Goal: Task Accomplishment & Management: Complete application form

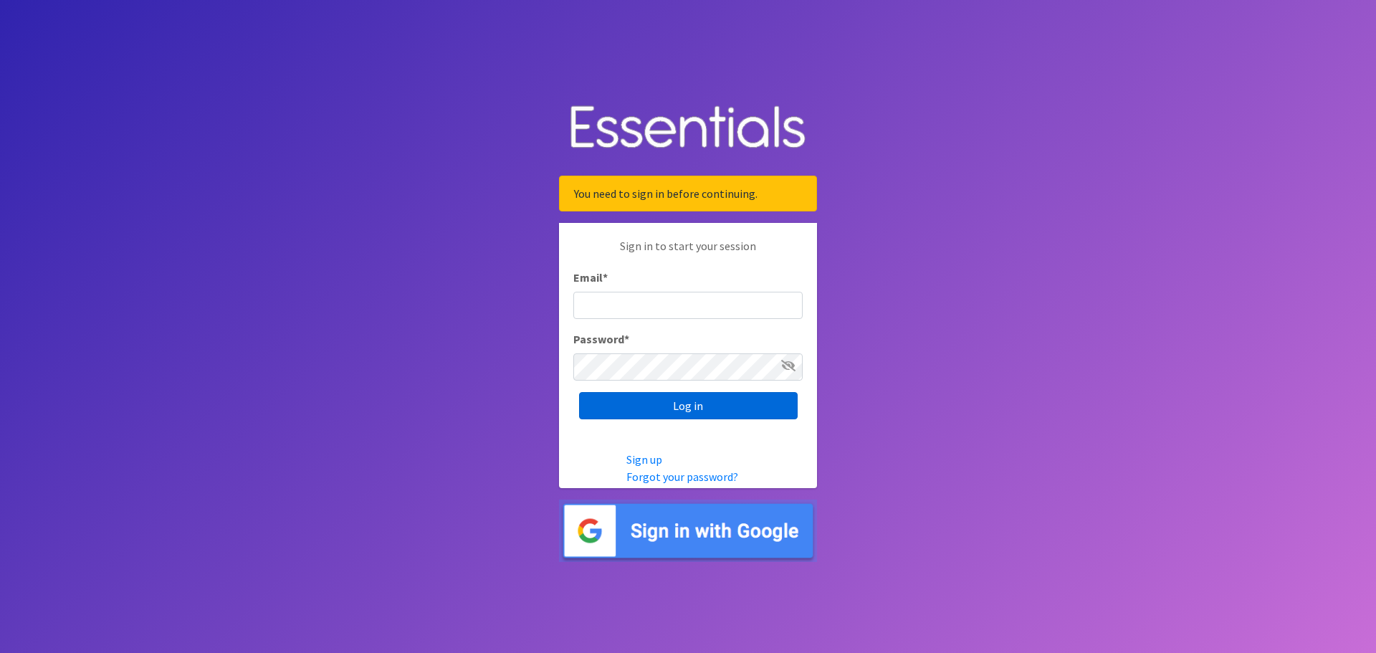
type input "dustin@lincolnhygienenetwork.org"
click at [656, 393] on input "Log in" at bounding box center [688, 405] width 219 height 27
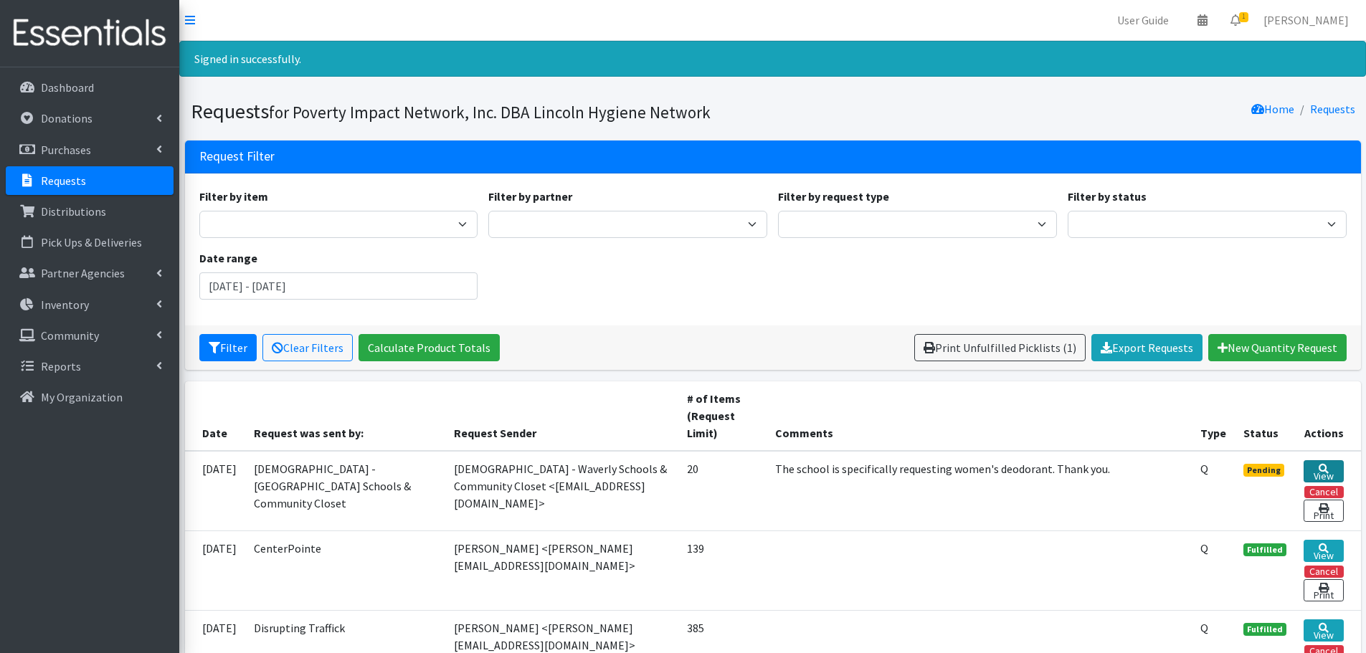
click at [1332, 477] on link "View" at bounding box center [1323, 471] width 40 height 22
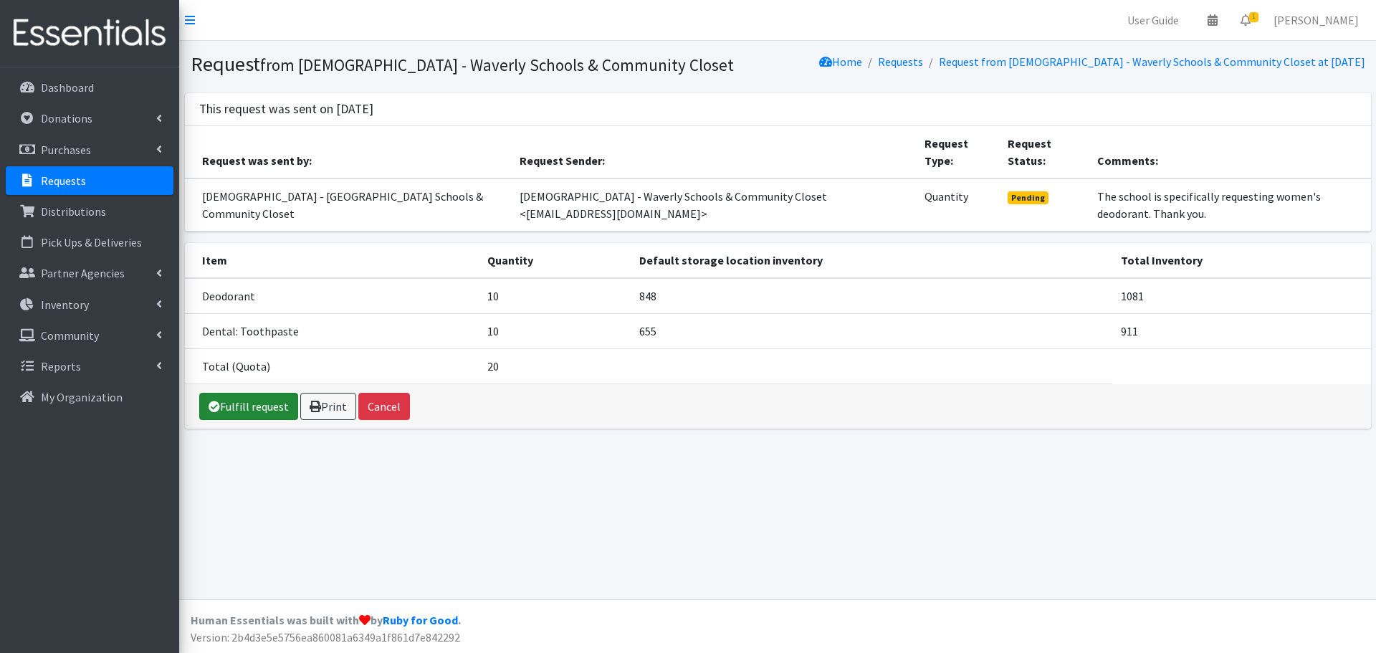
click at [221, 420] on link "Fulfill request" at bounding box center [248, 406] width 99 height 27
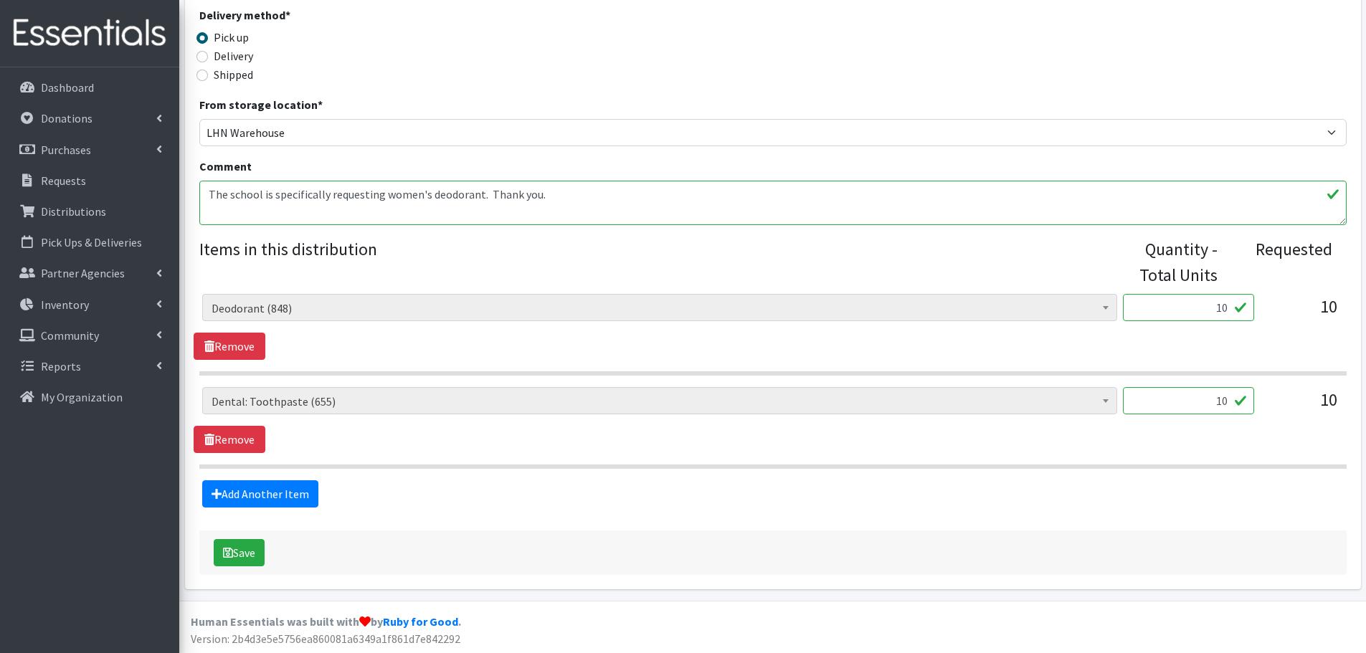
scroll to position [401, 0]
click at [245, 551] on button "Save" at bounding box center [239, 551] width 51 height 27
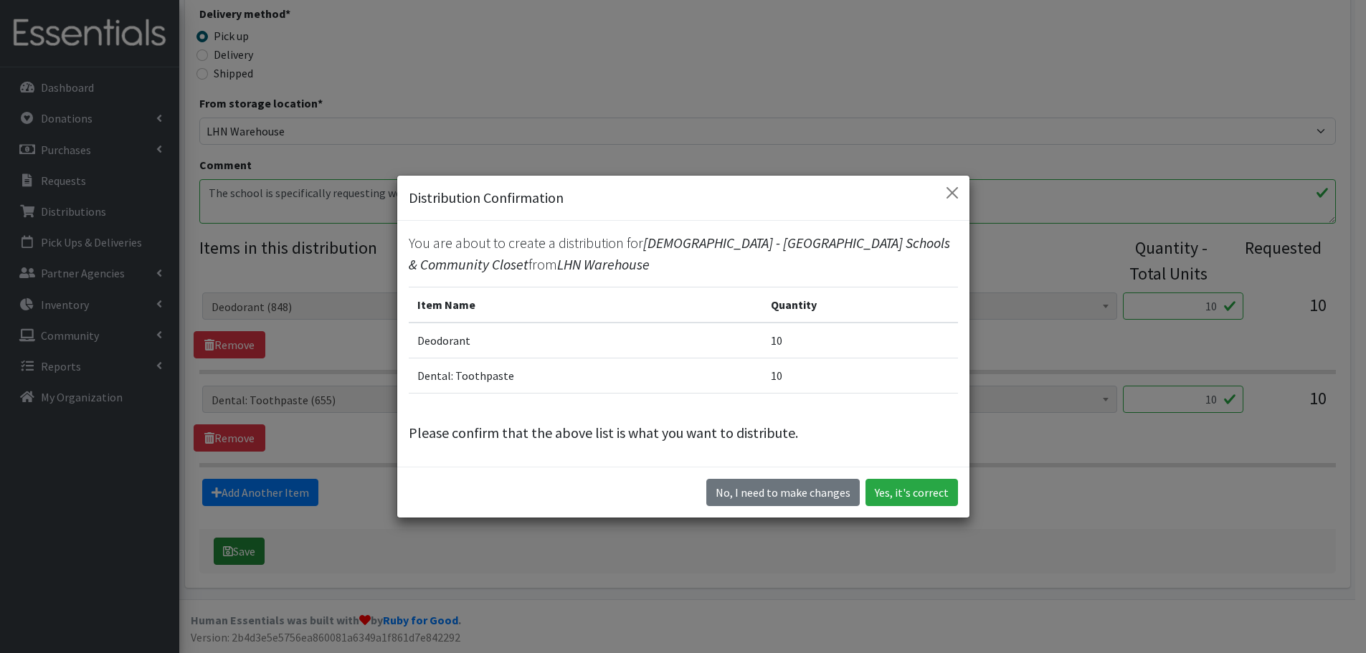
scroll to position [376, 0]
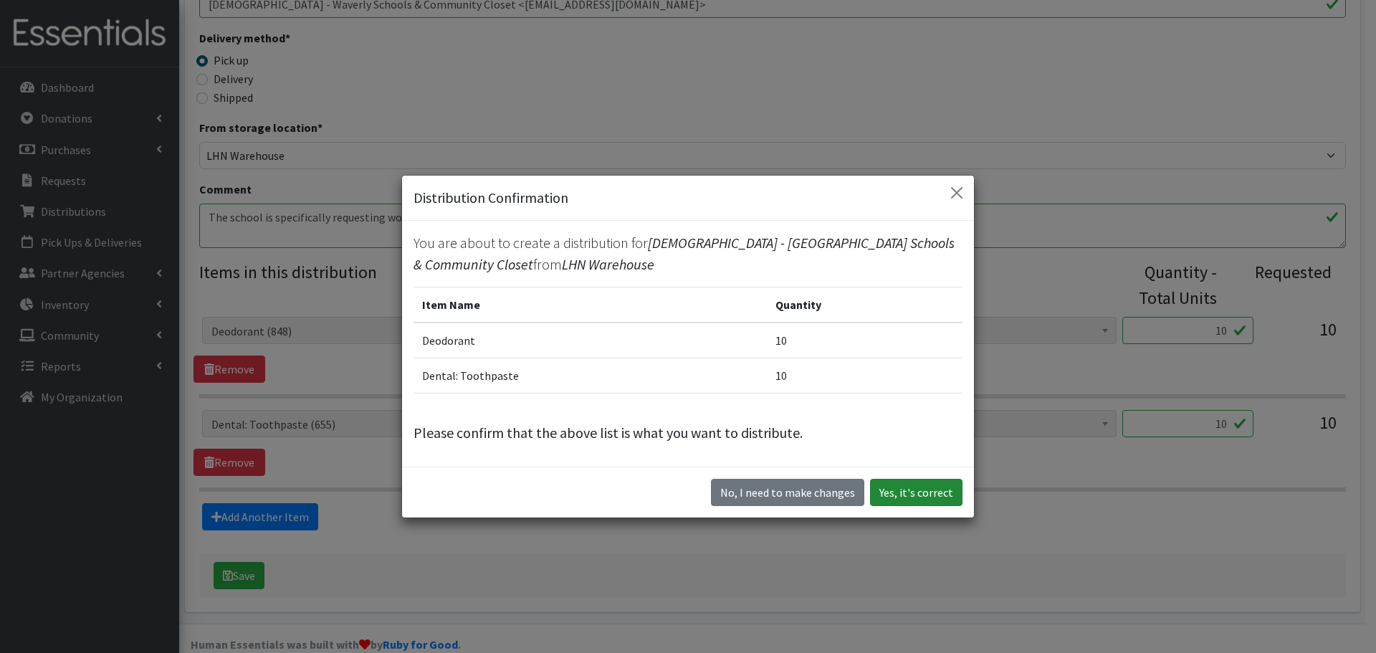
click at [914, 485] on button "Yes, it's correct" at bounding box center [916, 492] width 92 height 27
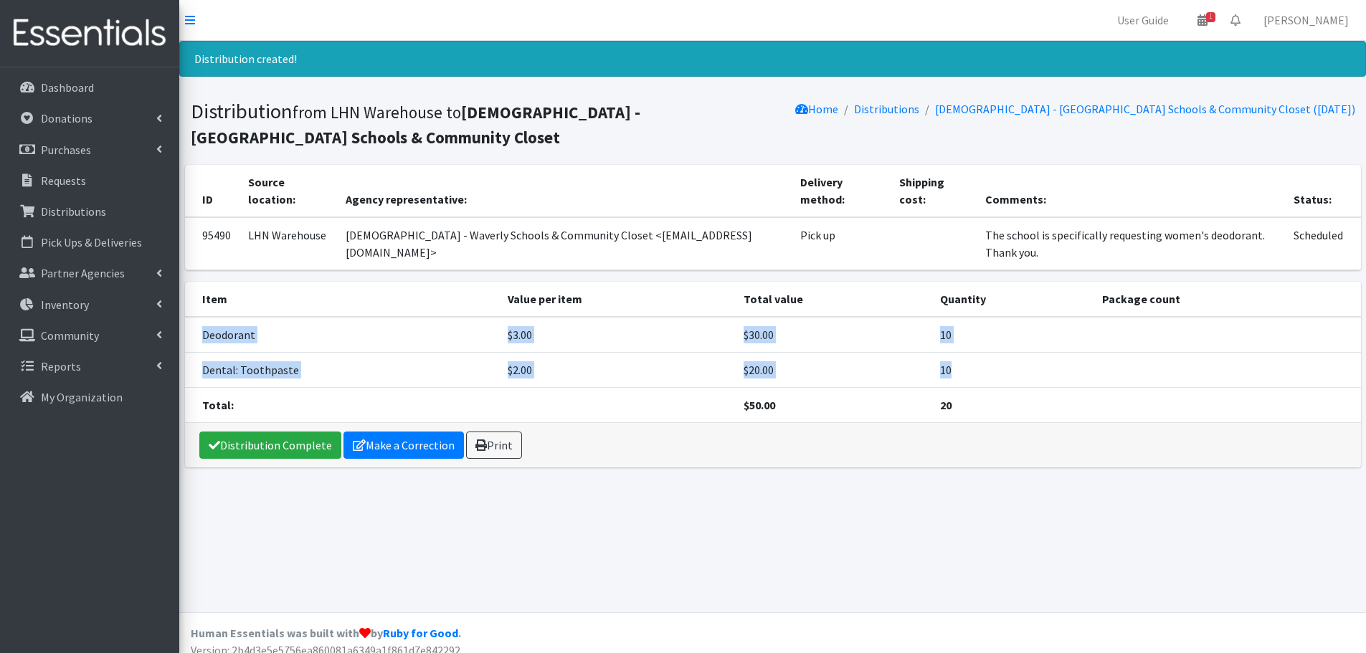
drag, startPoint x: 199, startPoint y: 338, endPoint x: 966, endPoint y: 379, distance: 768.8
click at [966, 379] on tbody "Deodorant $3.00 $30.00 10 Dental: Toothpaste $2.00 $20.00 10 Total: $50.00 20" at bounding box center [773, 370] width 1176 height 106
copy tbody "Deodorant $3.00 $30.00 10 Dental: Toothpaste $2.00 $20.00 10"
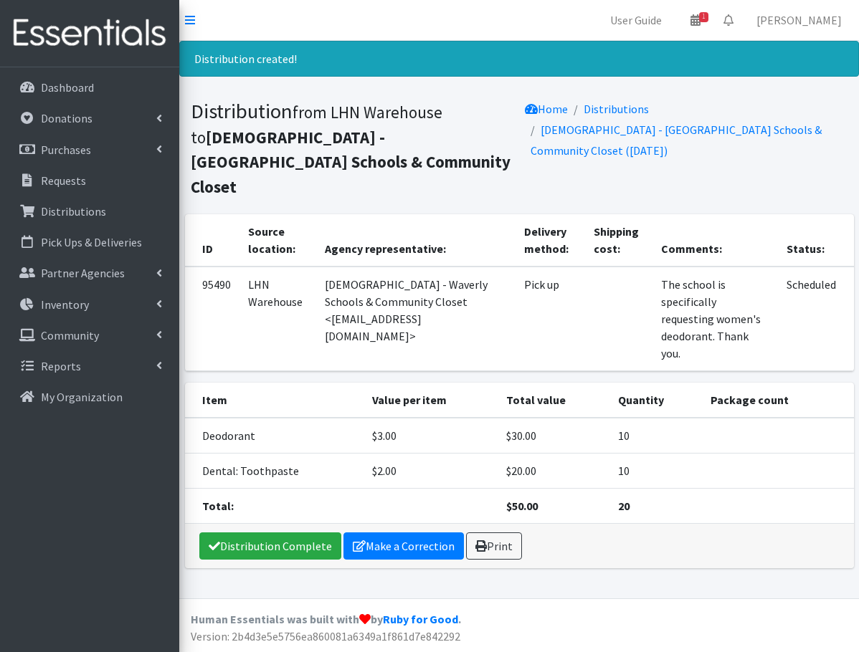
click at [504, 383] on th "Total value" at bounding box center [553, 400] width 112 height 35
click at [692, 454] on td "10" at bounding box center [655, 471] width 92 height 35
click at [697, 524] on div "Distribution Complete Make a Correction Print" at bounding box center [519, 546] width 669 height 44
click at [254, 533] on link "Distribution Complete" at bounding box center [270, 546] width 142 height 27
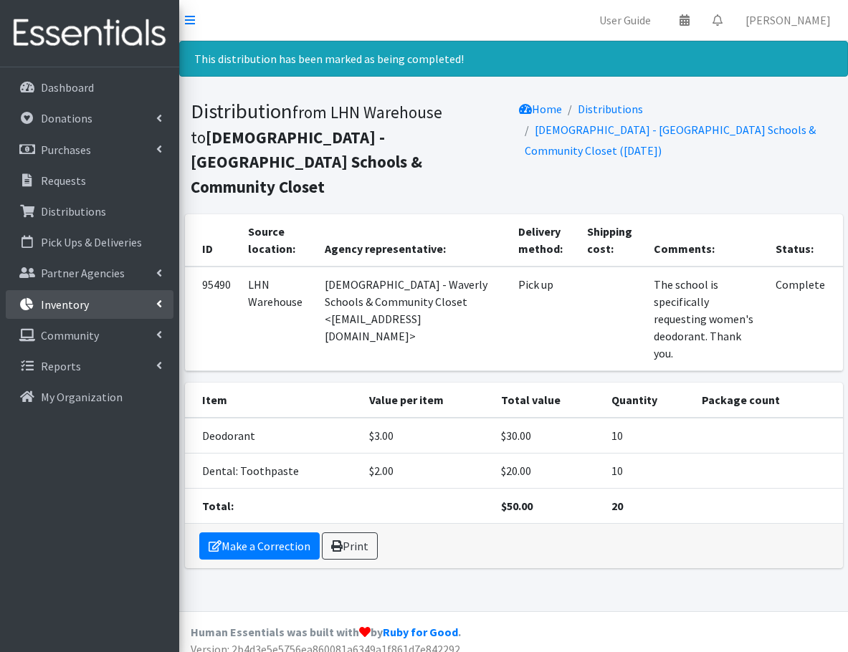
click at [66, 297] on p "Inventory" at bounding box center [65, 304] width 48 height 14
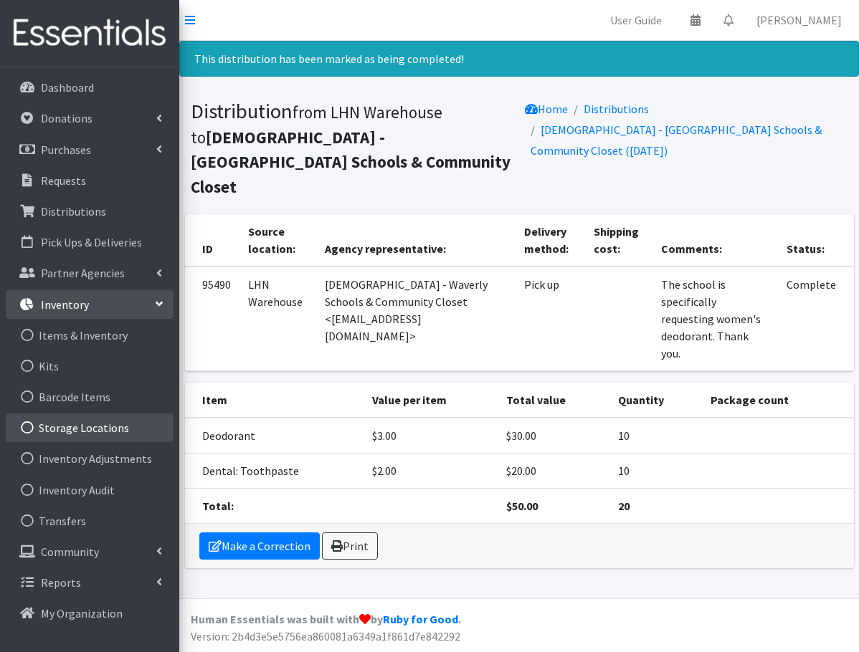
click at [91, 430] on link "Storage Locations" at bounding box center [90, 428] width 168 height 29
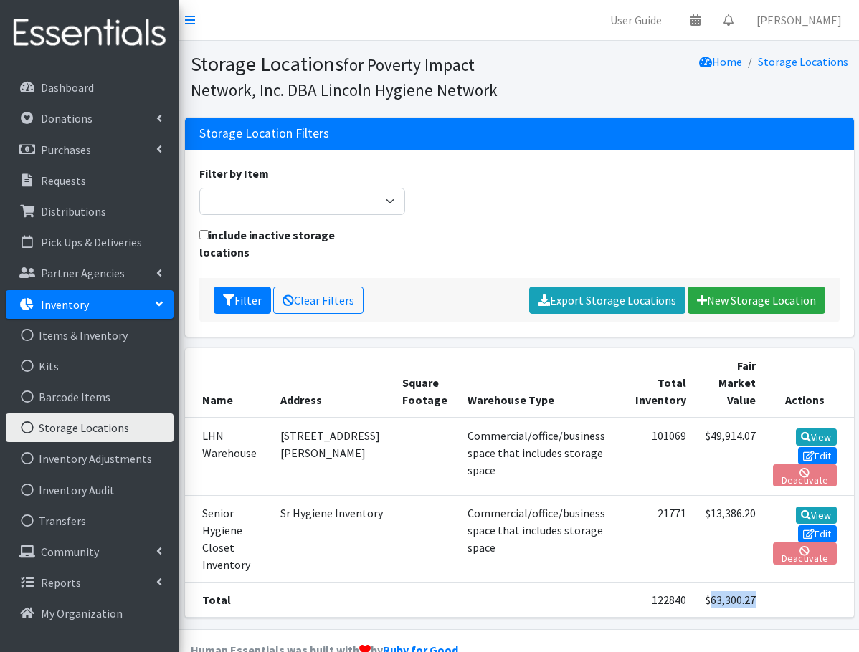
drag, startPoint x: 757, startPoint y: 568, endPoint x: 697, endPoint y: 568, distance: 59.5
click at [697, 583] on tr "Total 122840 $63,300.27" at bounding box center [519, 600] width 669 height 35
copy tr "63,300.27"
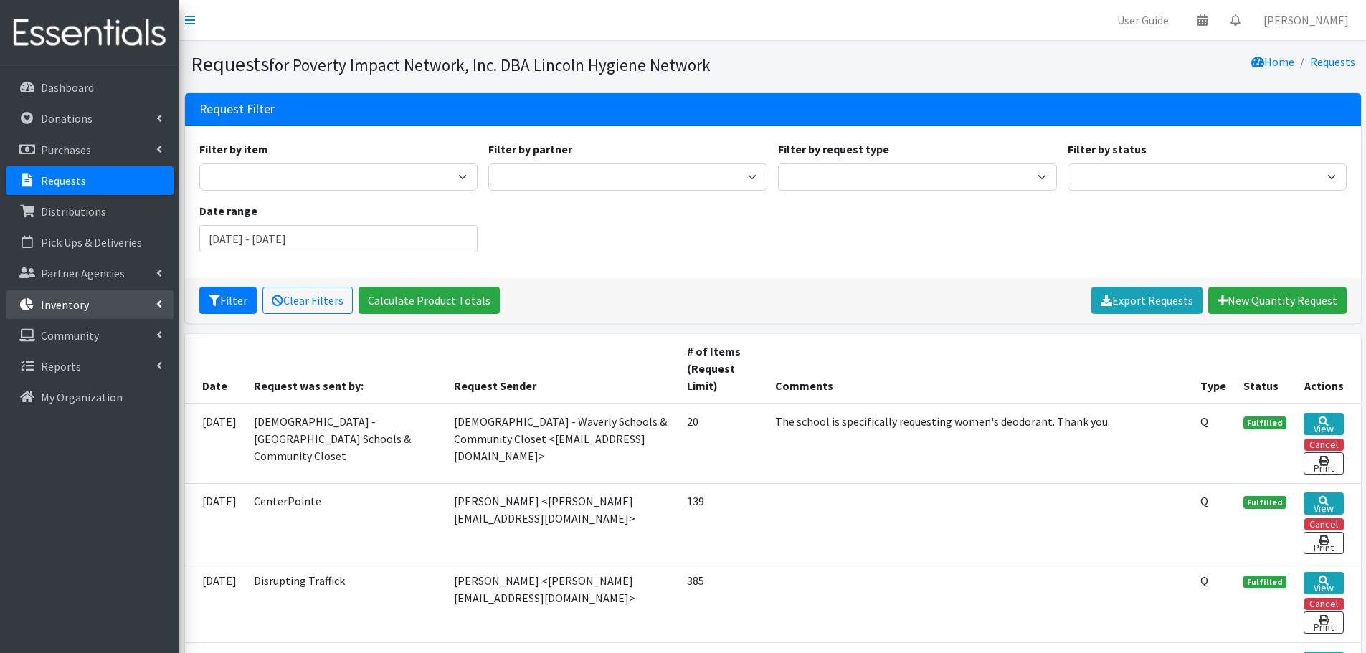
click at [69, 306] on p "Inventory" at bounding box center [65, 304] width 48 height 14
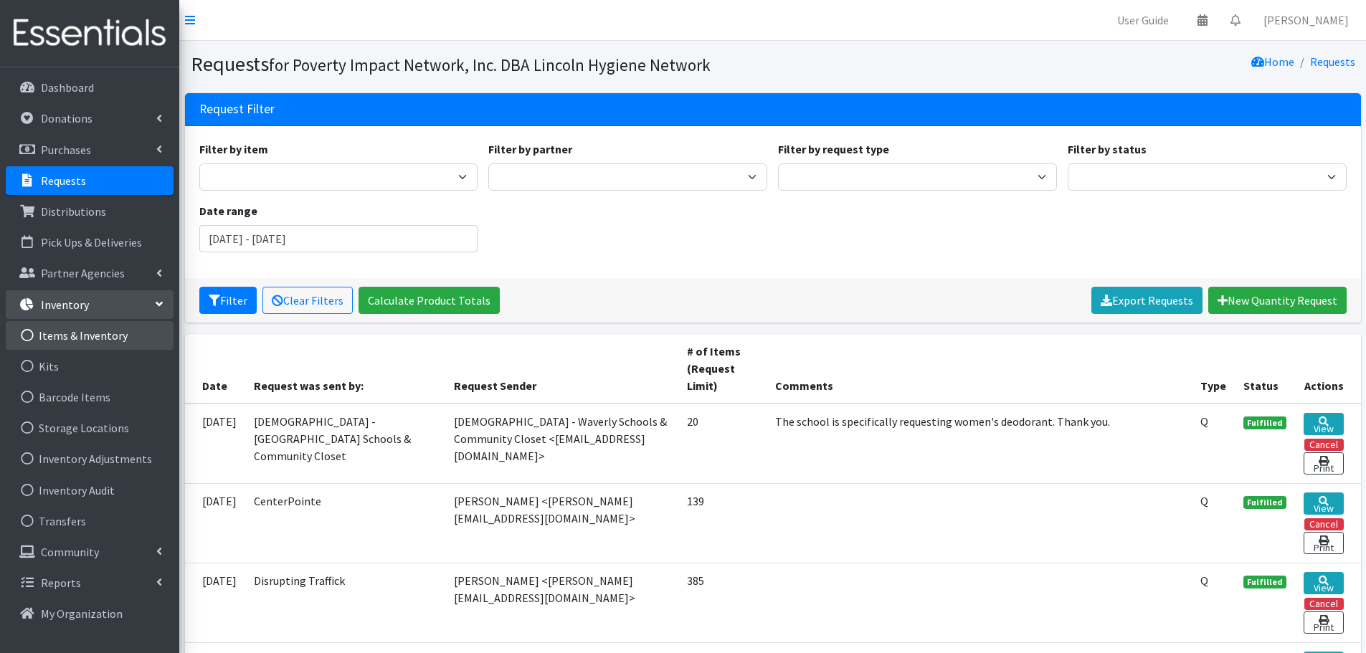
click at [62, 334] on link "Items & Inventory" at bounding box center [90, 335] width 168 height 29
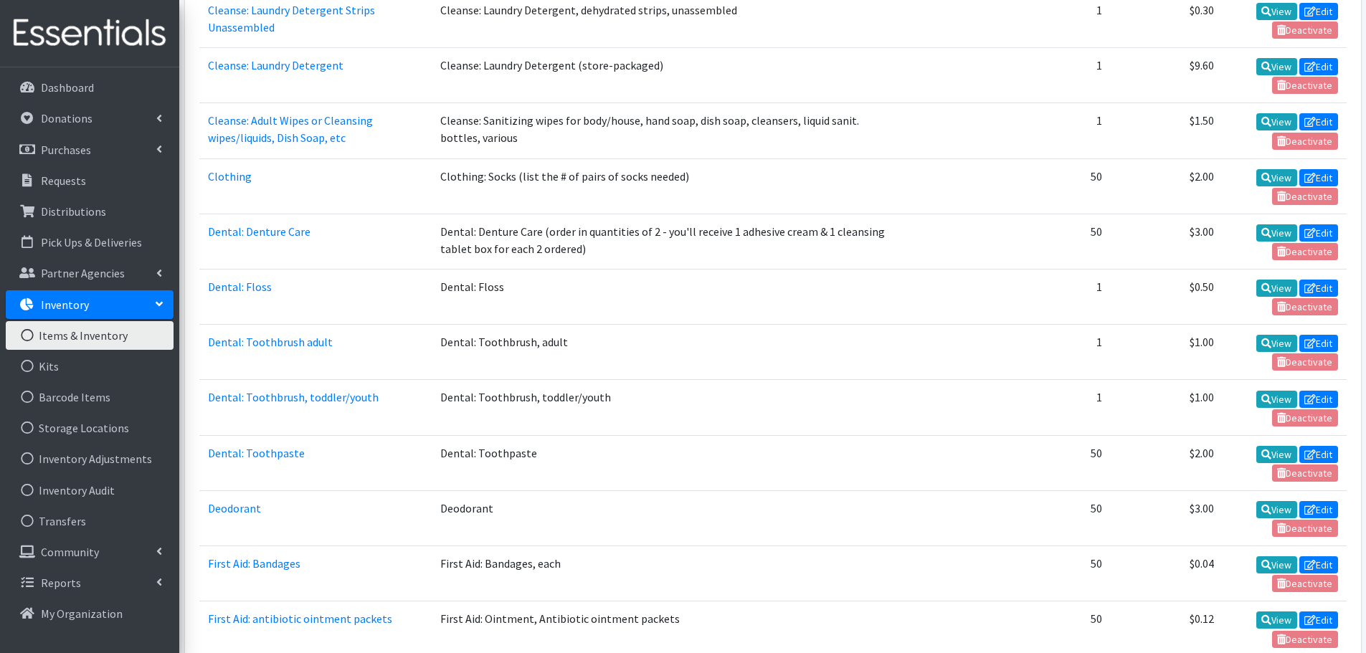
scroll to position [520, 0]
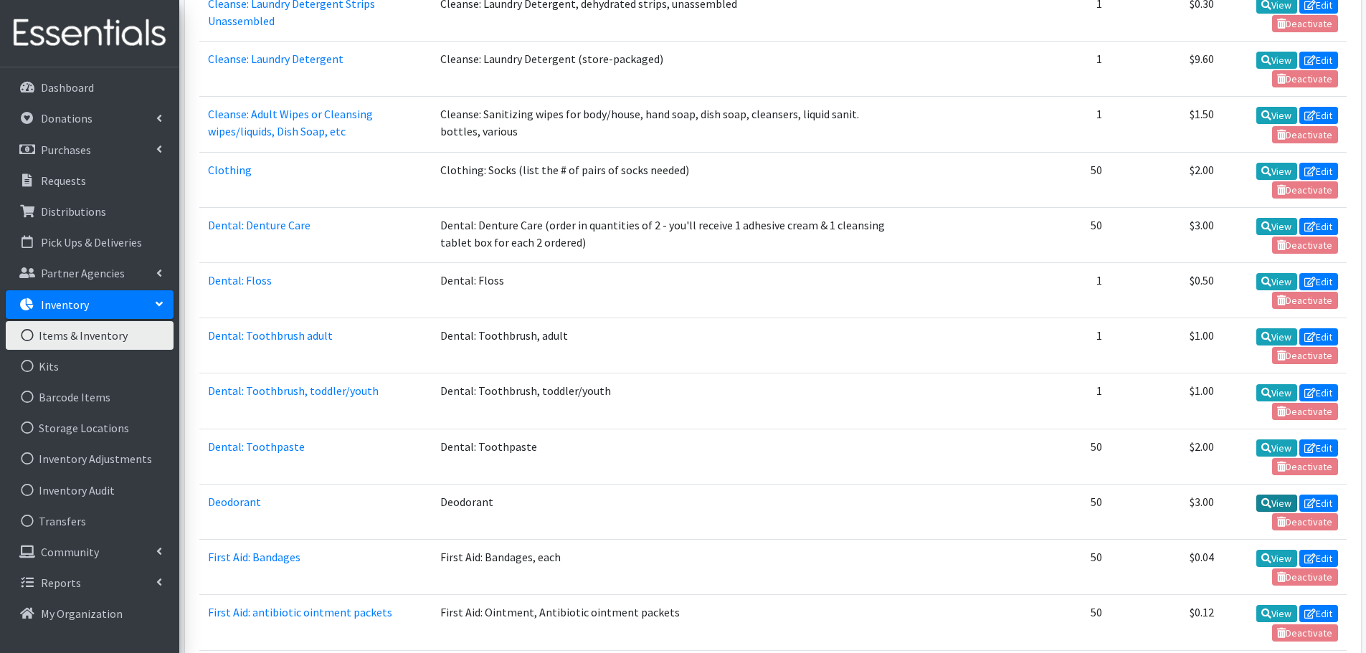
click at [1271, 499] on link "View" at bounding box center [1276, 503] width 41 height 17
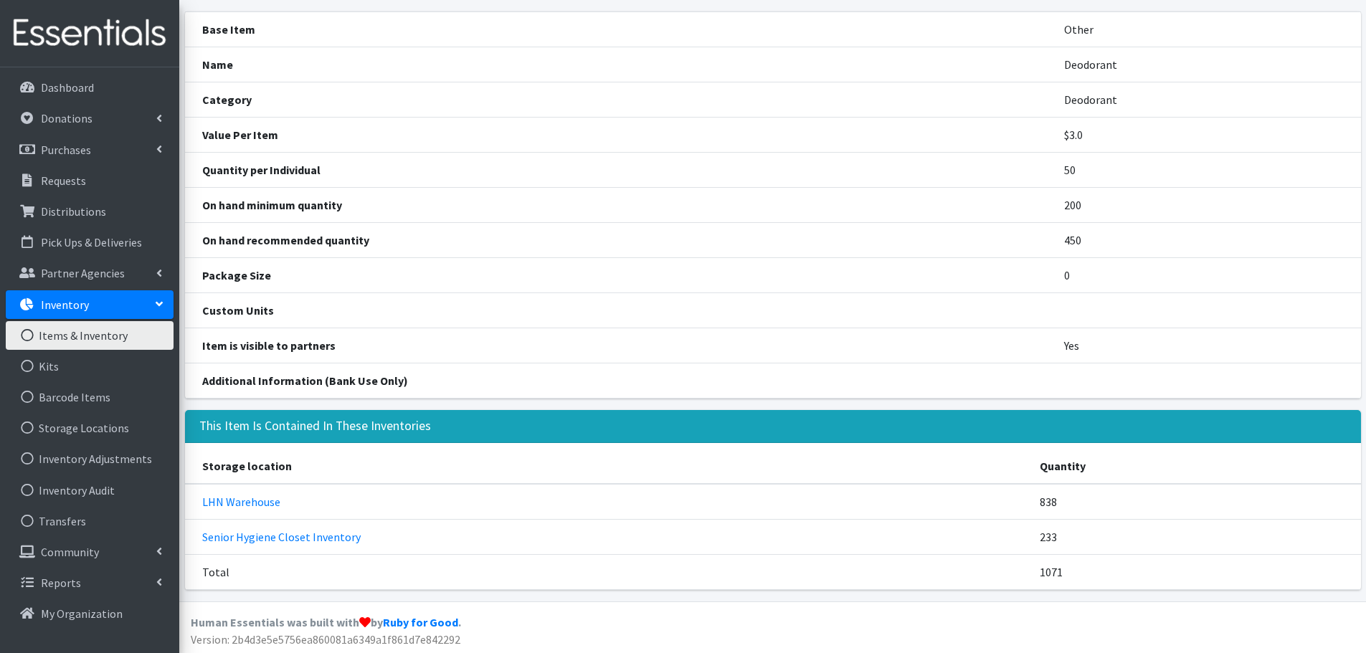
scroll to position [84, 0]
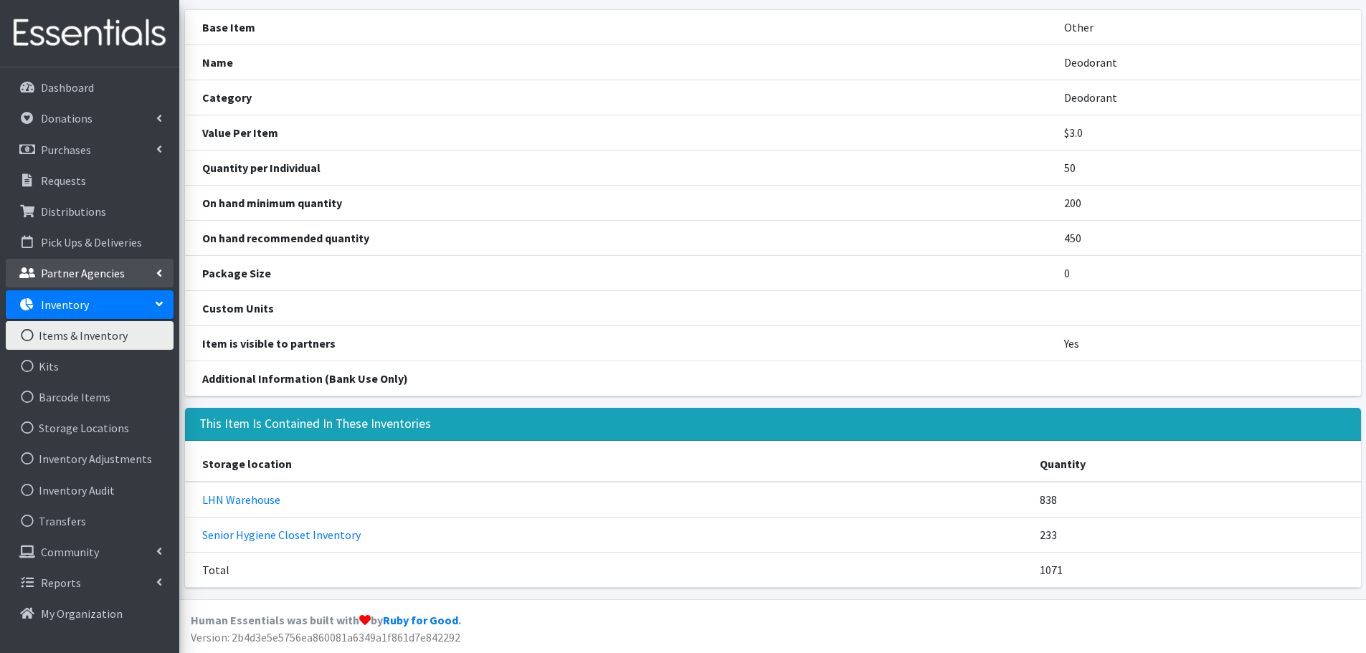
click at [65, 275] on p "Partner Agencies" at bounding box center [83, 273] width 84 height 14
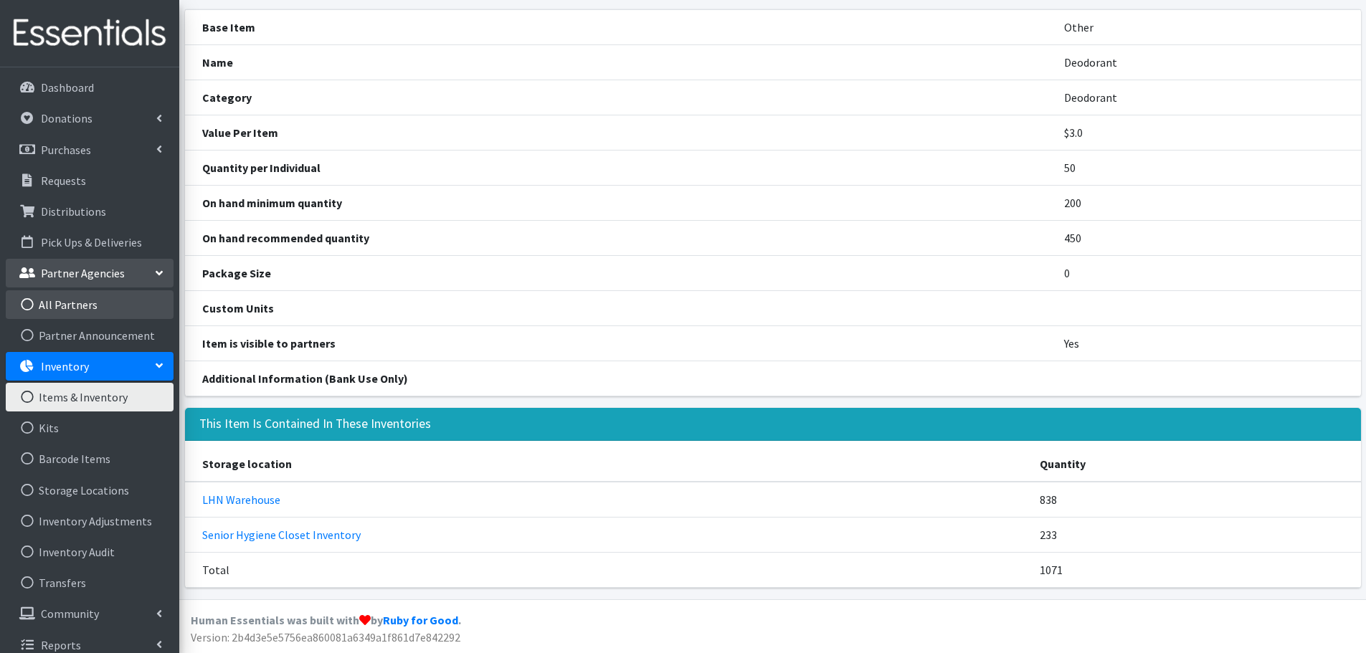
click at [72, 301] on link "All Partners" at bounding box center [90, 304] width 168 height 29
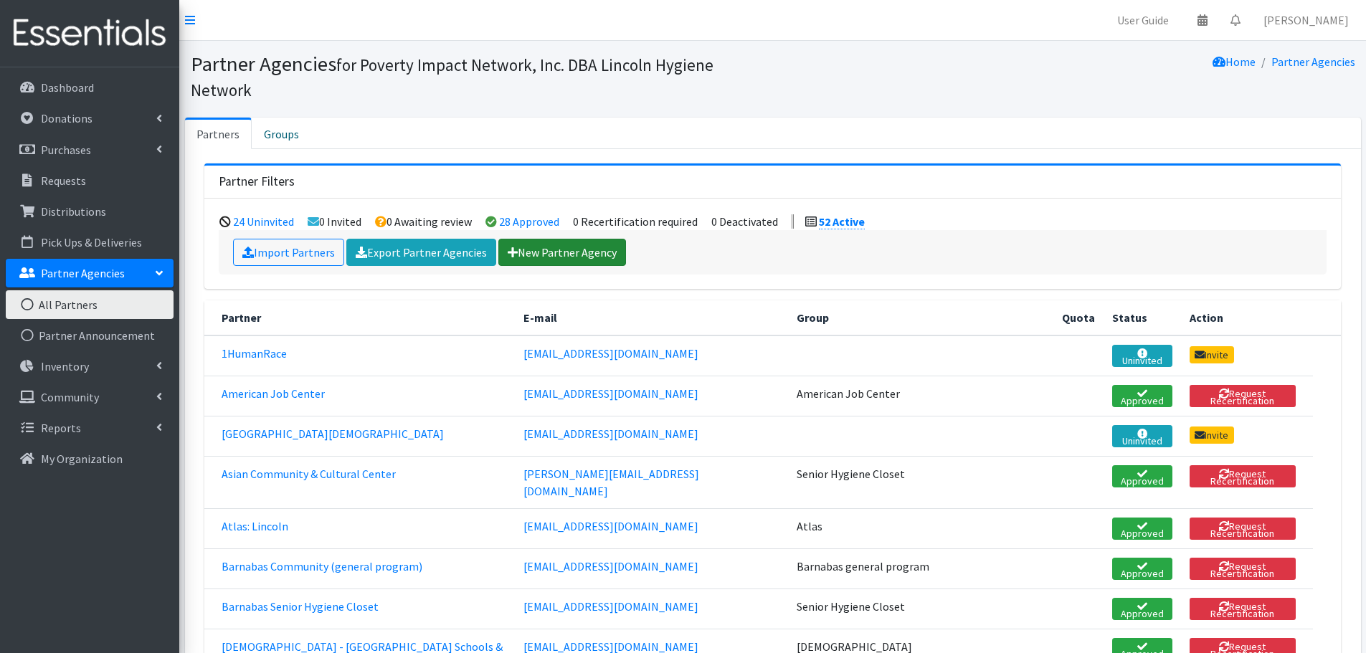
click at [545, 257] on link "New Partner Agency" at bounding box center [562, 252] width 128 height 27
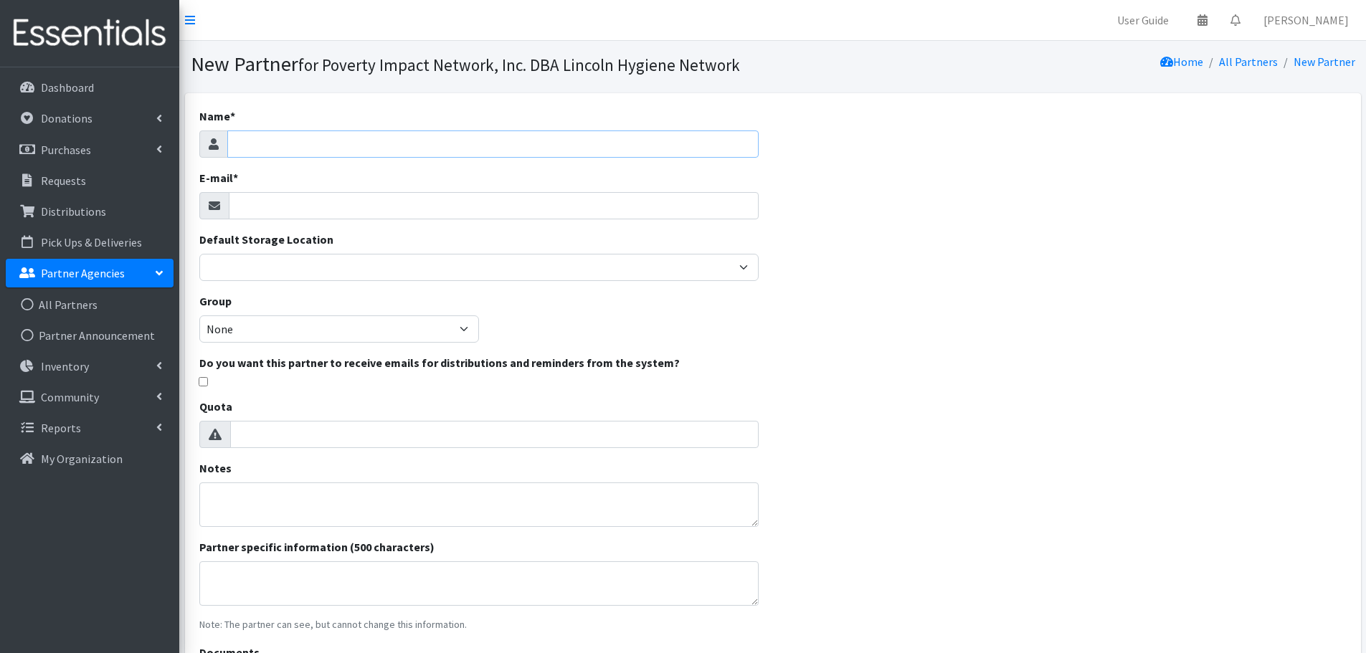
click at [333, 150] on input "Name *" at bounding box center [492, 143] width 531 height 27
type input "[PERSON_NAME][GEOGRAPHIC_DATA]"
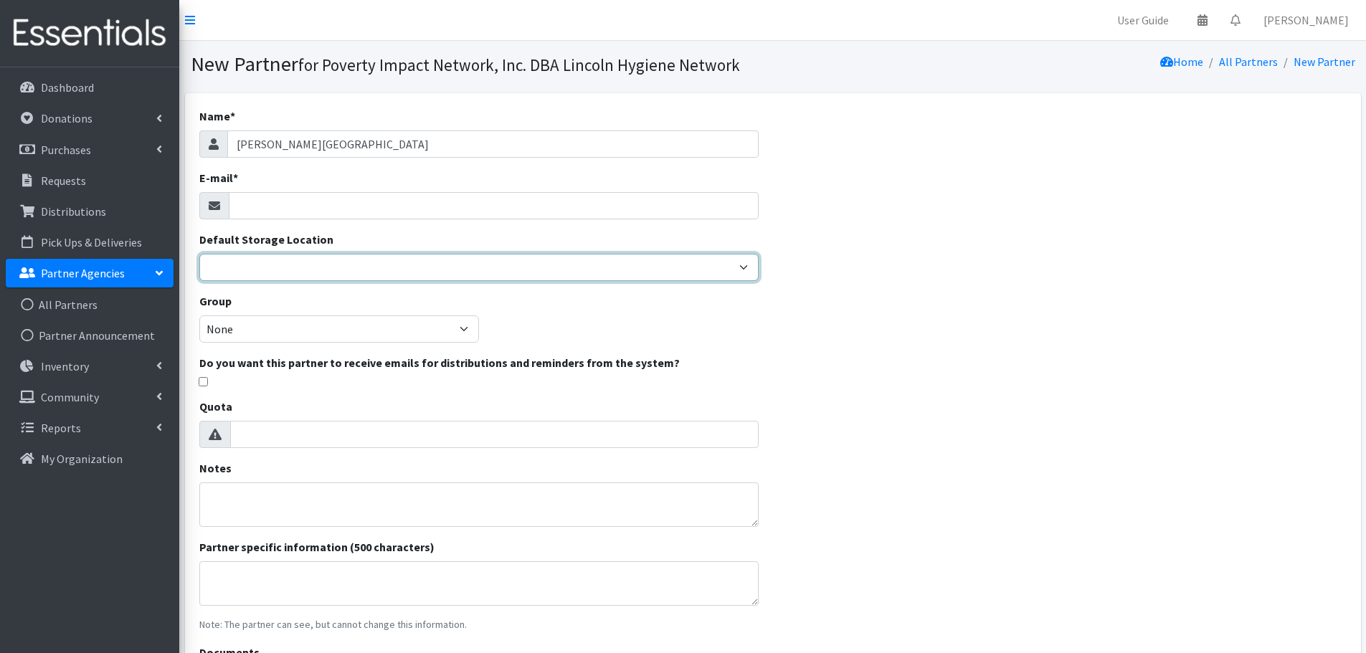
click at [717, 256] on select "LHN Warehouse Senior Hygiene Closet Inventory" at bounding box center [478, 267] width 559 height 27
select select "344"
click at [199, 254] on select "LHN Warehouse Senior Hygiene Closet Inventory" at bounding box center [478, 267] width 559 height 27
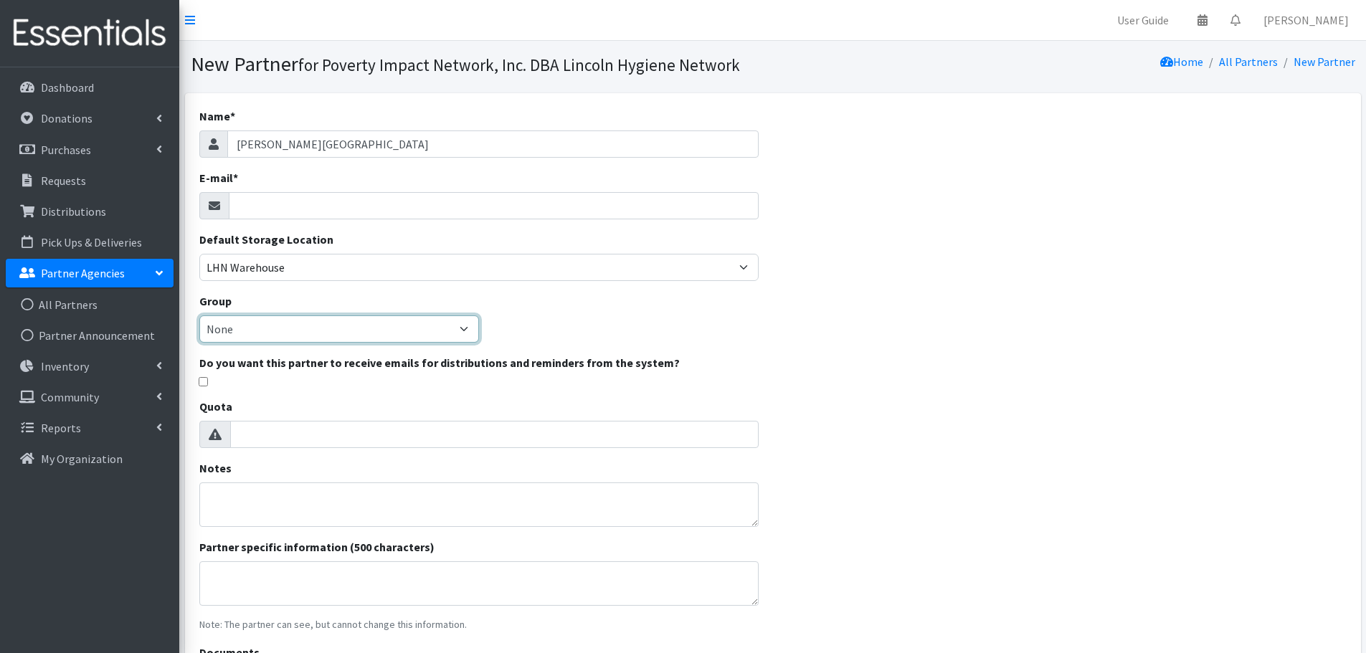
click at [441, 333] on select "None Bridges to Hope Friendship Home Good Neighbor Community Center z2 Little F…" at bounding box center [339, 328] width 280 height 27
click at [199, 315] on select "None Bridges to Hope Friendship Home Good Neighbor Community Center z2 Little F…" at bounding box center [339, 328] width 280 height 27
click at [374, 207] on input "E-mail *" at bounding box center [494, 205] width 530 height 27
paste input "[EMAIL_ADDRESS][DOMAIN_NAME]"
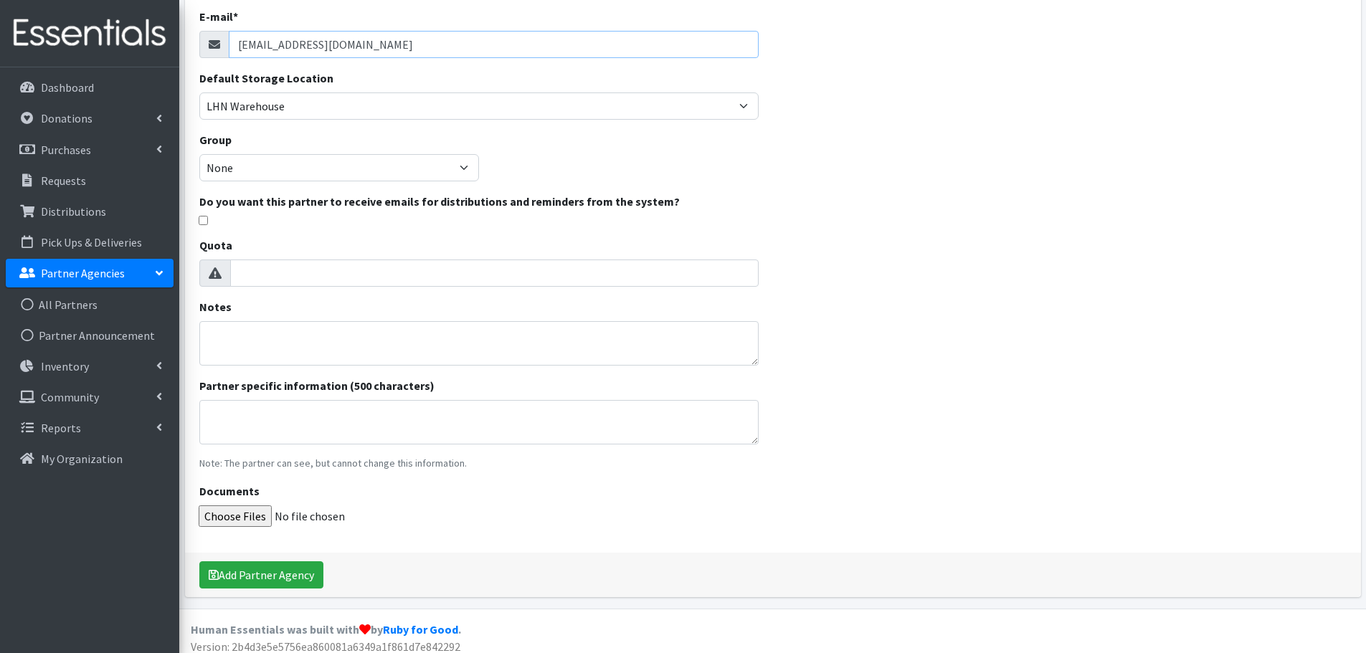
scroll to position [171, 0]
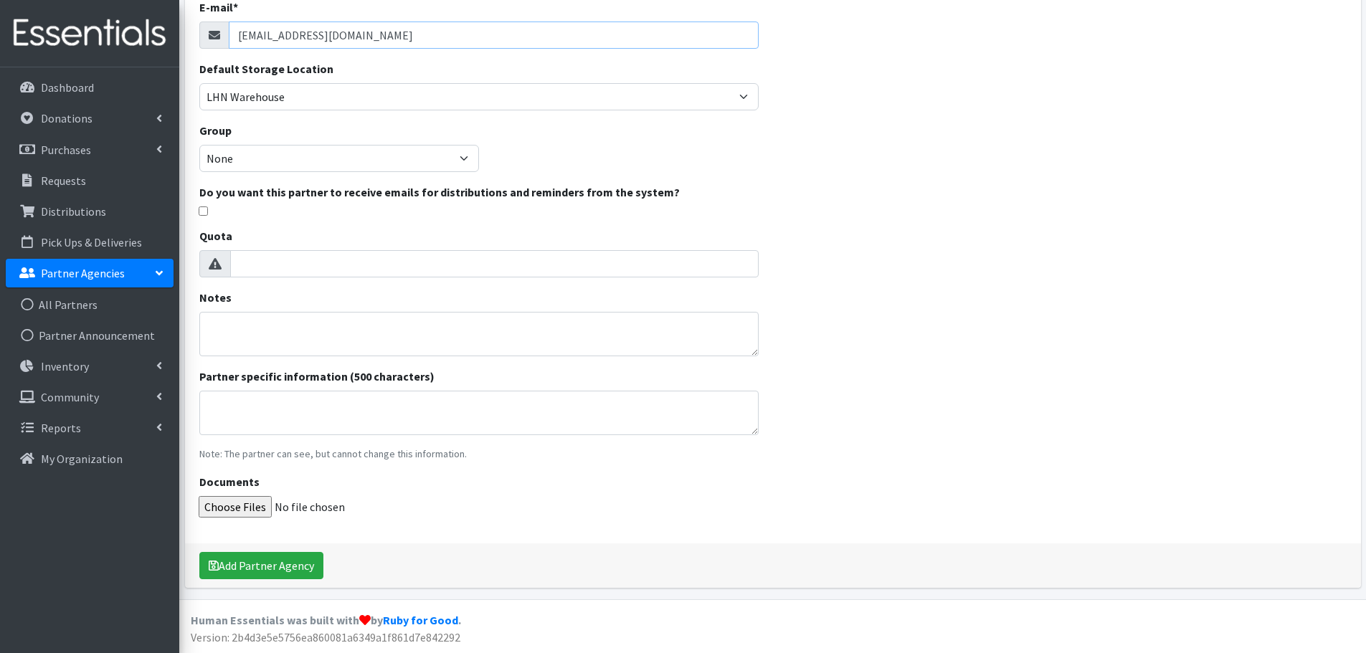
type input "[EMAIL_ADDRESS][DOMAIN_NAME]"
click at [274, 266] on input "Quota" at bounding box center [494, 263] width 528 height 27
click at [270, 558] on button "Add Partner Agency" at bounding box center [261, 565] width 124 height 27
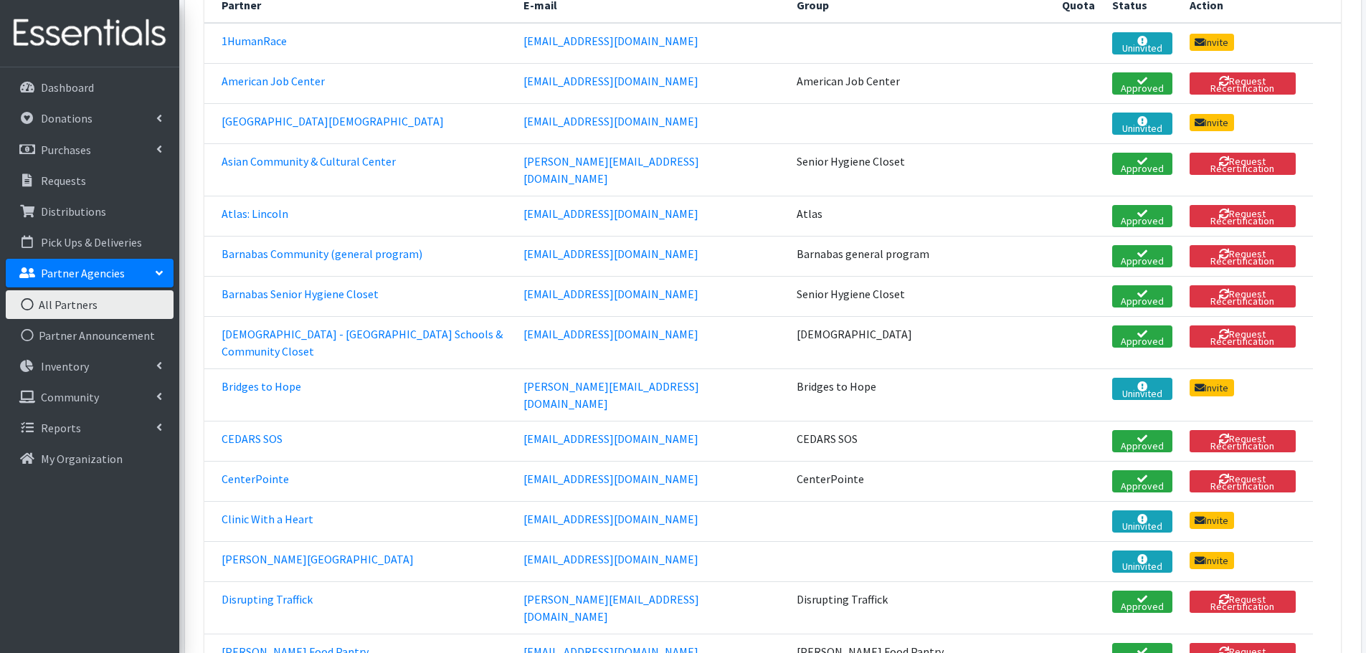
scroll to position [412, 0]
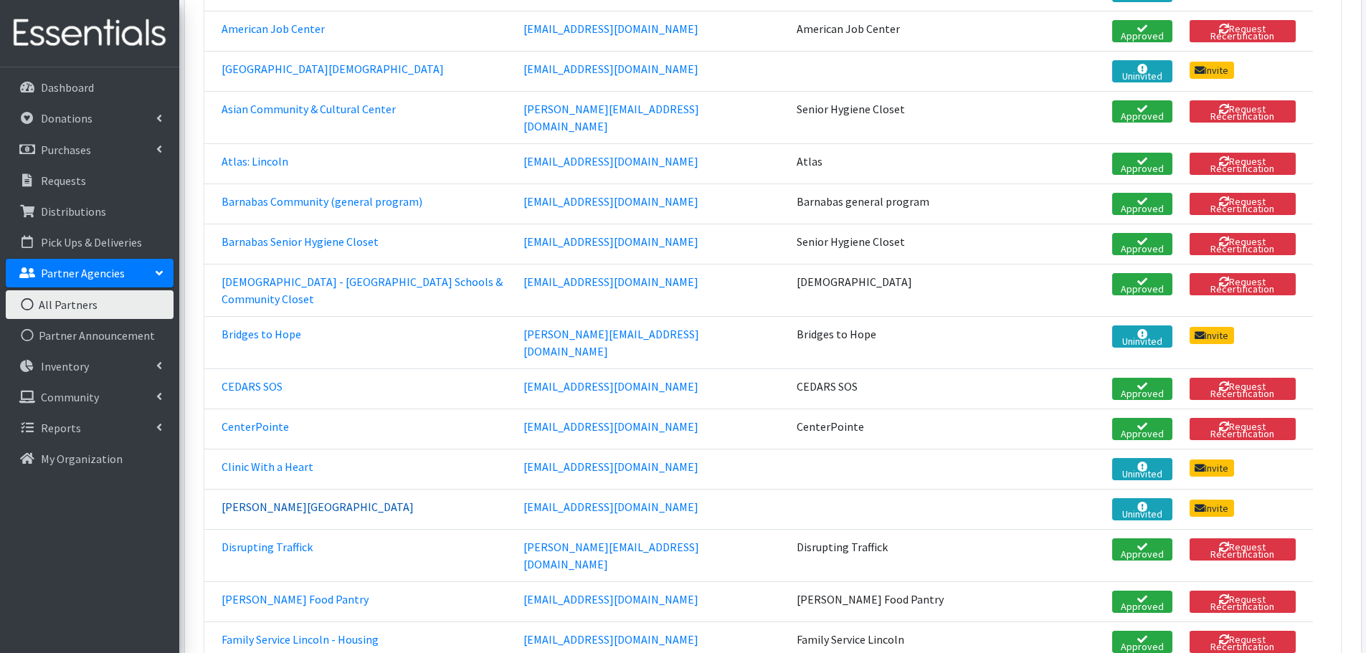
click at [260, 500] on link "[PERSON_NAME][GEOGRAPHIC_DATA]" at bounding box center [317, 507] width 192 height 14
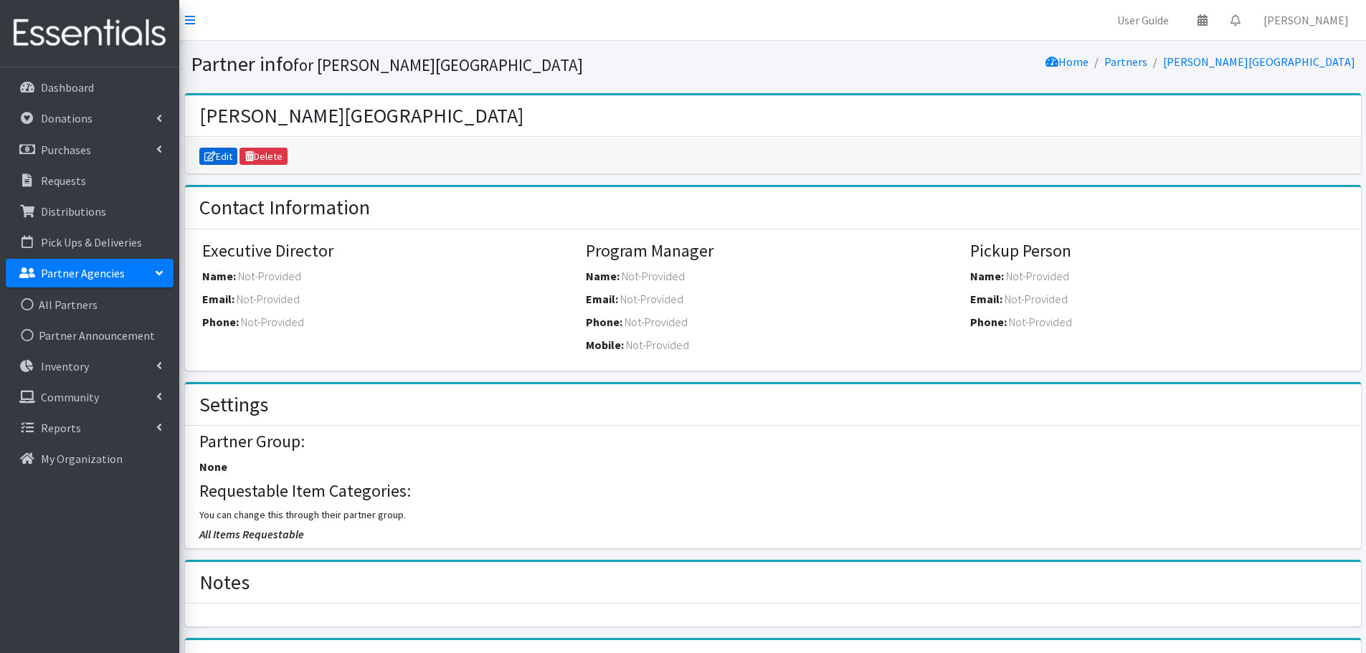
click at [226, 159] on link "Edit" at bounding box center [218, 156] width 39 height 17
click at [1028, 284] on div "Name: Not-Provided" at bounding box center [1156, 278] width 373 height 23
click at [1031, 277] on span "Not-Provided" at bounding box center [1037, 276] width 63 height 14
click at [1031, 276] on span "Not-Provided" at bounding box center [1037, 276] width 63 height 14
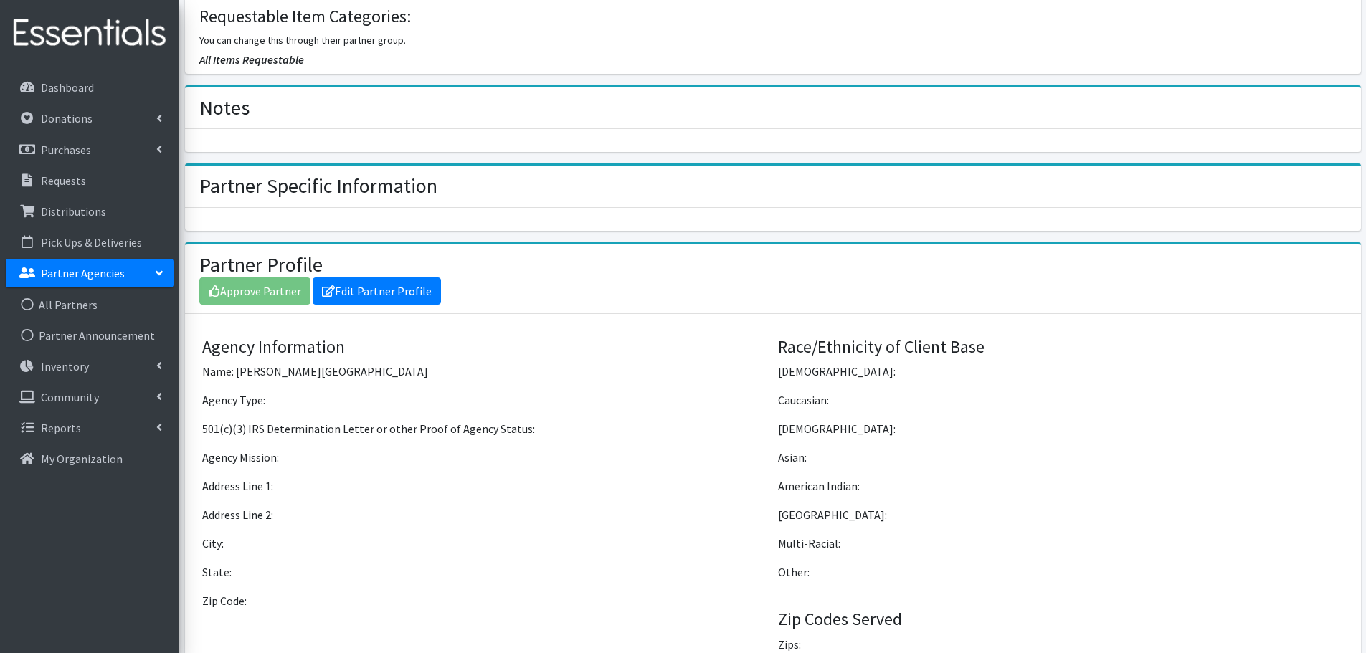
scroll to position [502, 0]
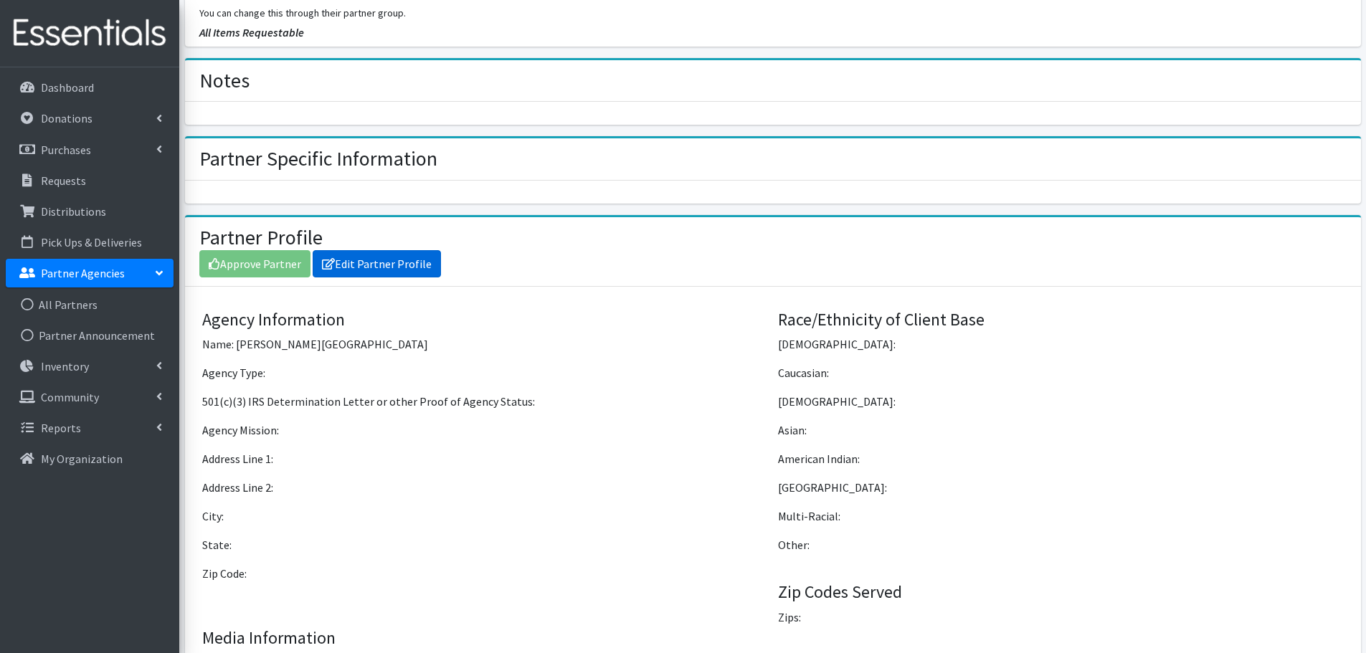
click at [397, 259] on link "Edit Partner Profile" at bounding box center [377, 263] width 128 height 27
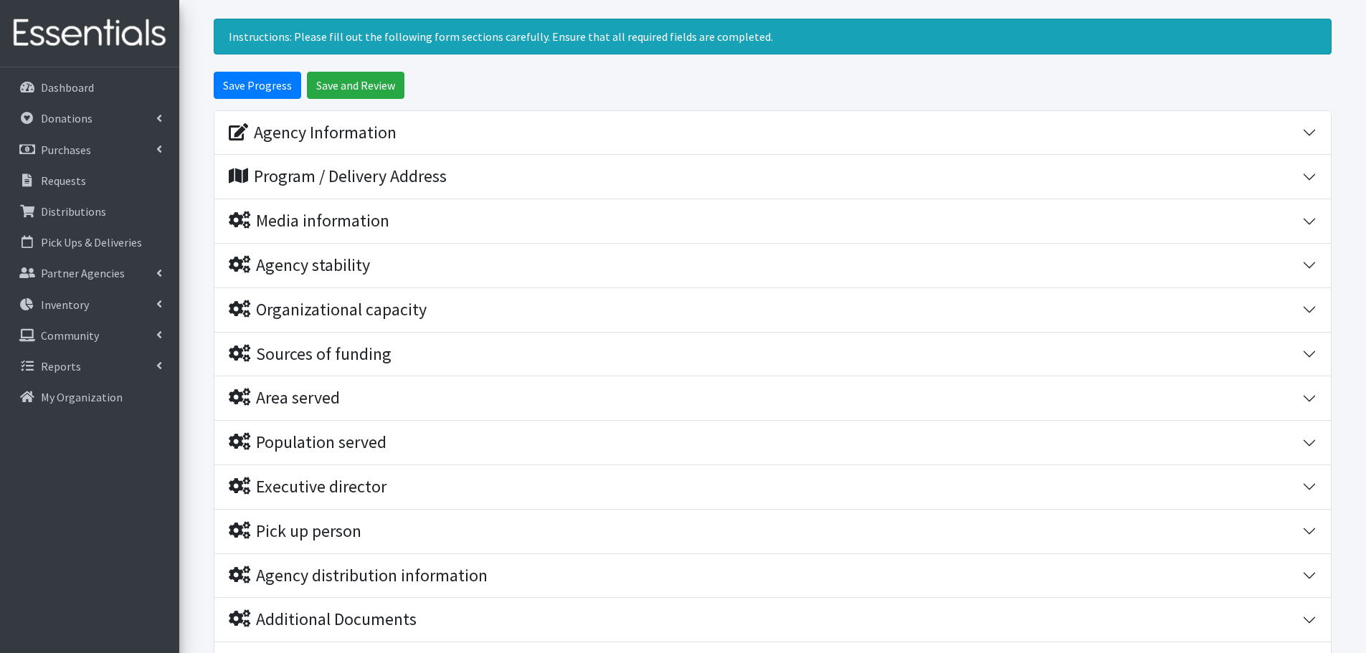
scroll to position [90, 0]
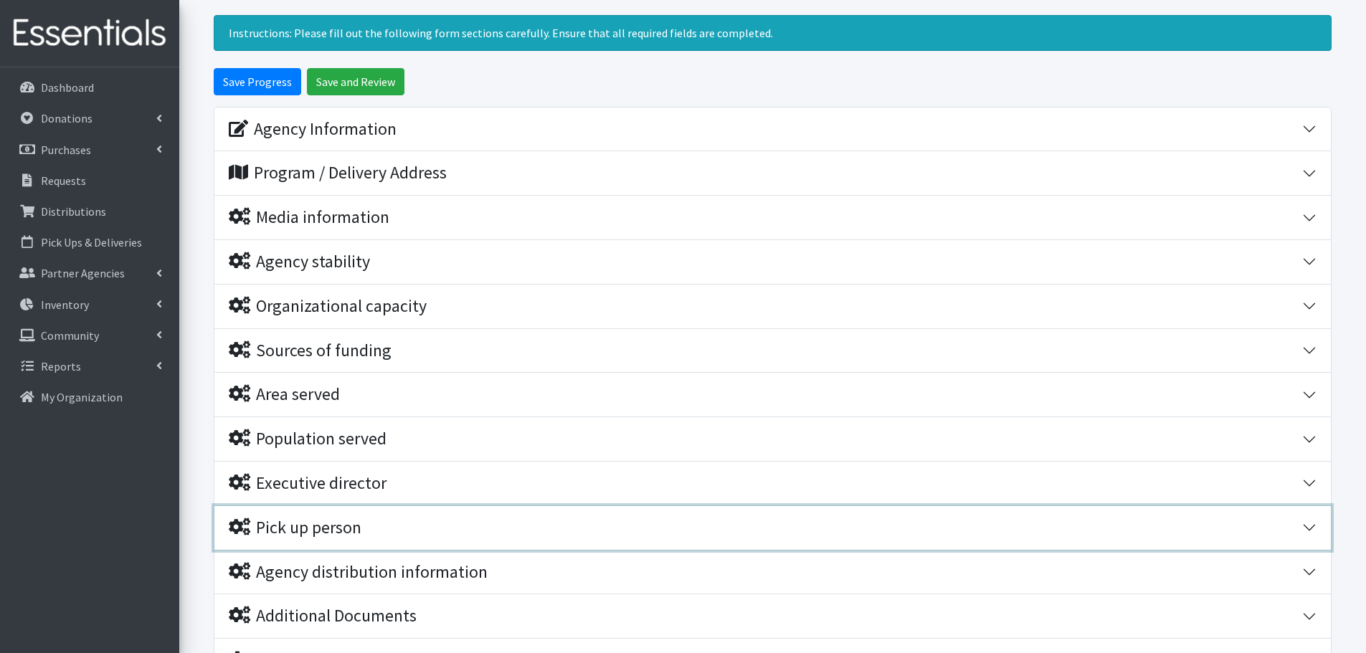
click at [482, 530] on div "Pick up person" at bounding box center [765, 528] width 1073 height 21
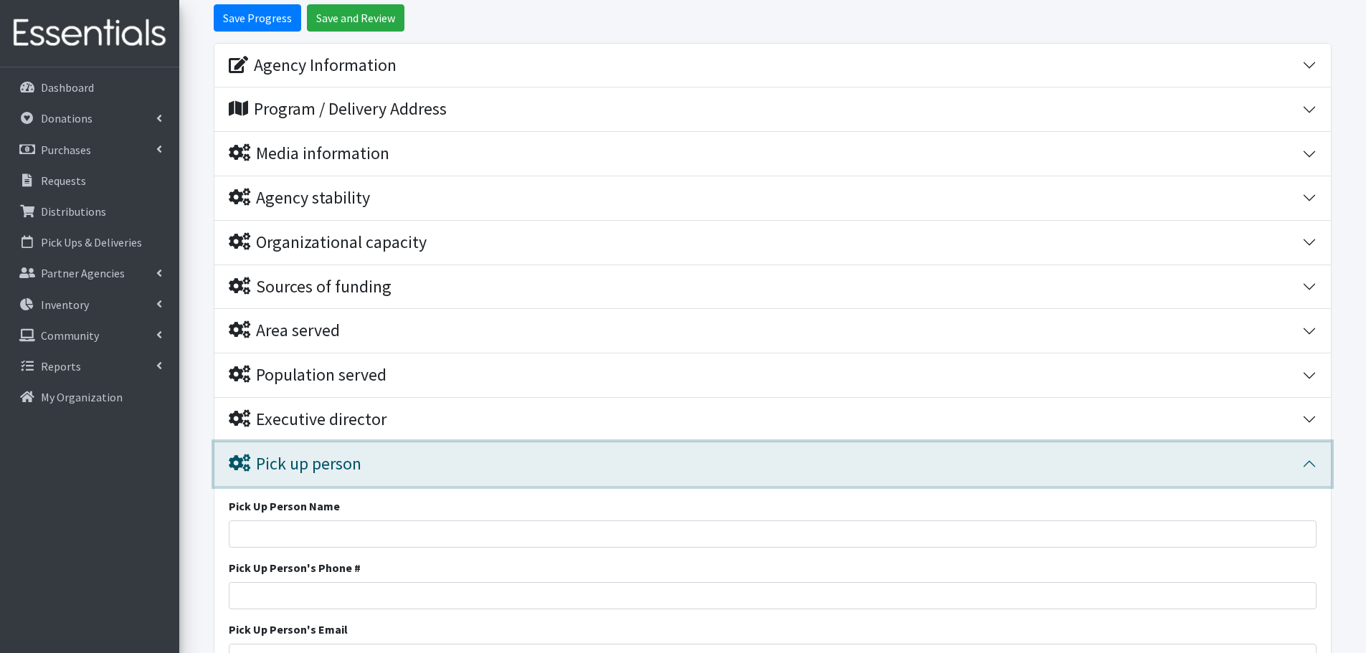
scroll to position [161, 0]
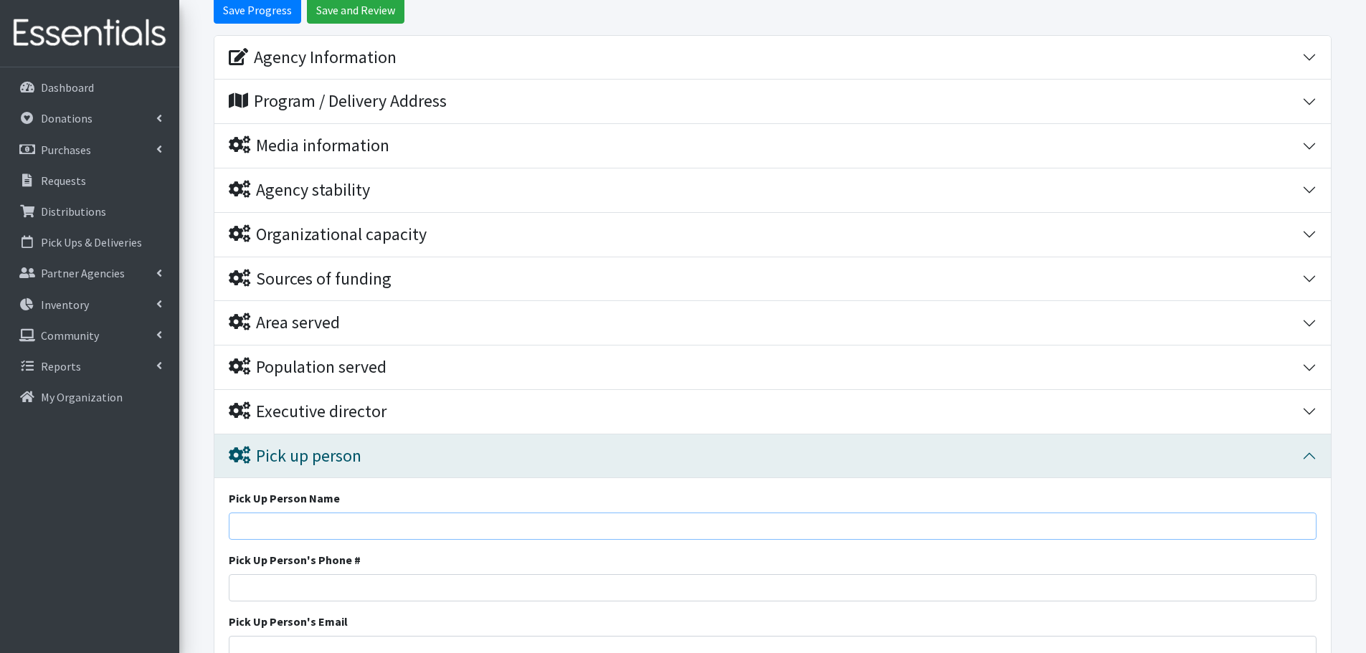
click at [331, 525] on input "Pick Up Person Name" at bounding box center [772, 526] width 1087 height 27
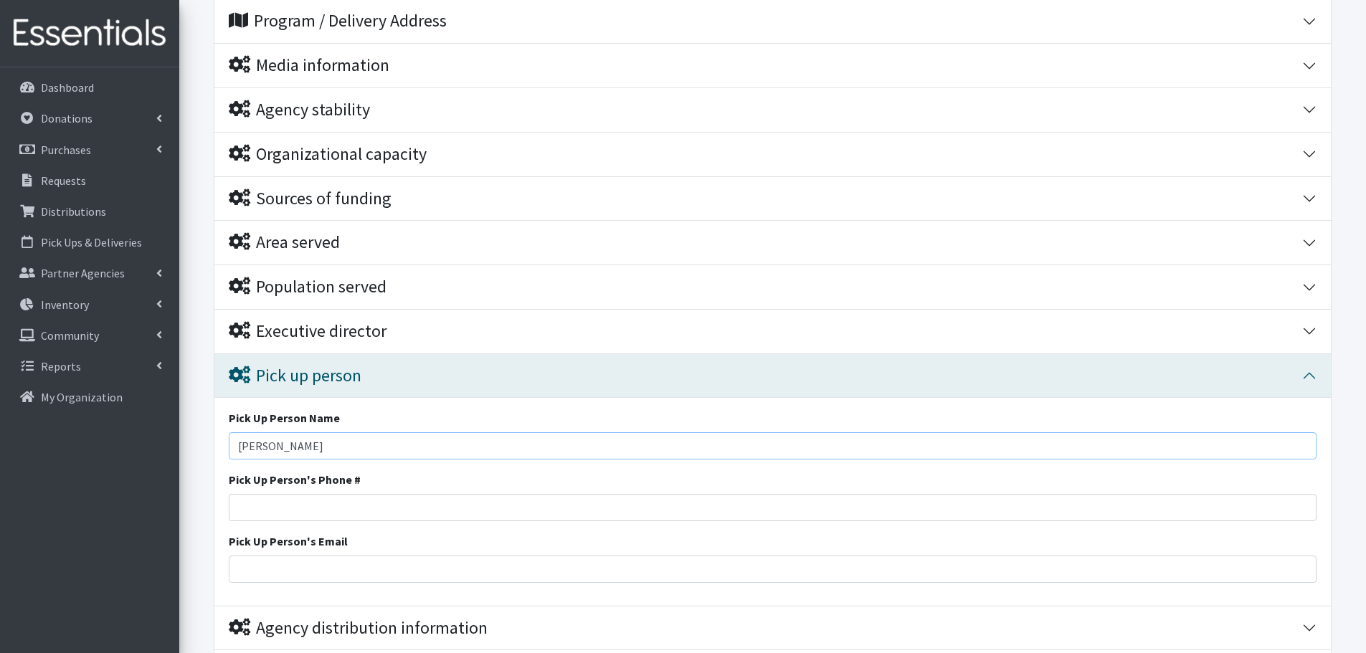
scroll to position [251, 0]
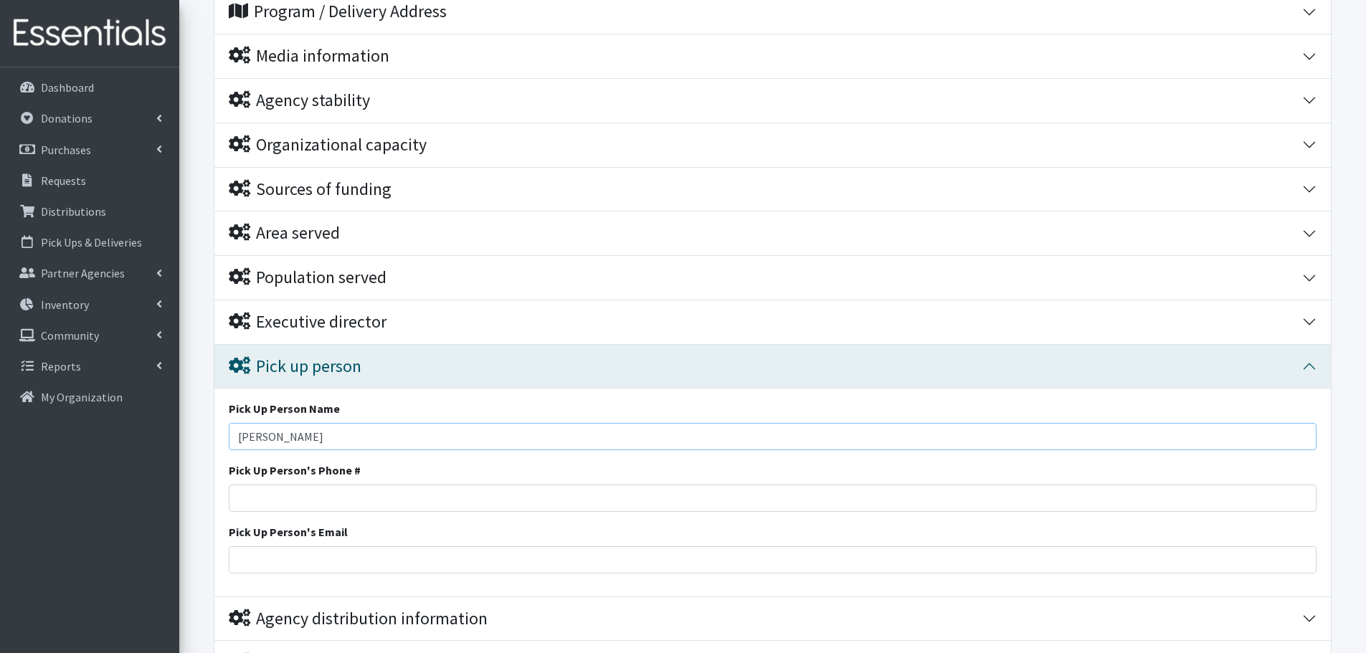
type input "[PERSON_NAME]"
click at [319, 556] on input "Pick Up Person's Email" at bounding box center [772, 559] width 1087 height 27
paste input "[EMAIL_ADDRESS][DOMAIN_NAME]"
type input "[EMAIL_ADDRESS][DOMAIN_NAME]"
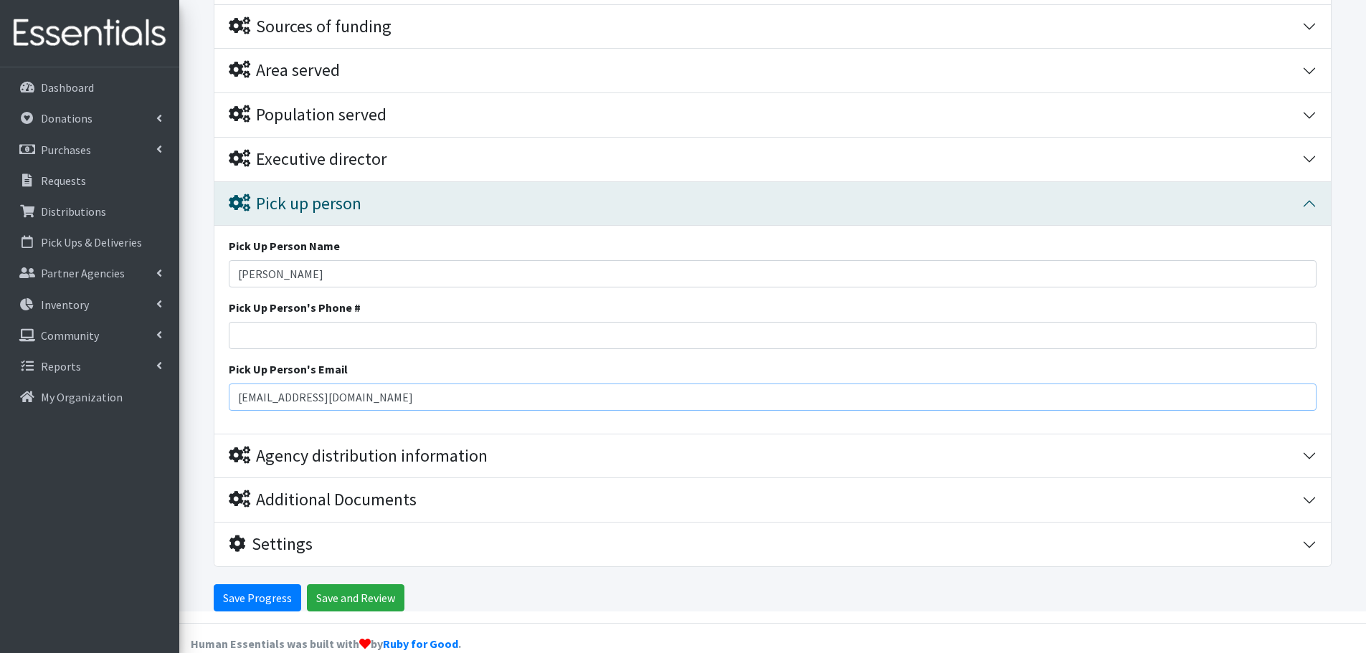
scroll to position [437, 0]
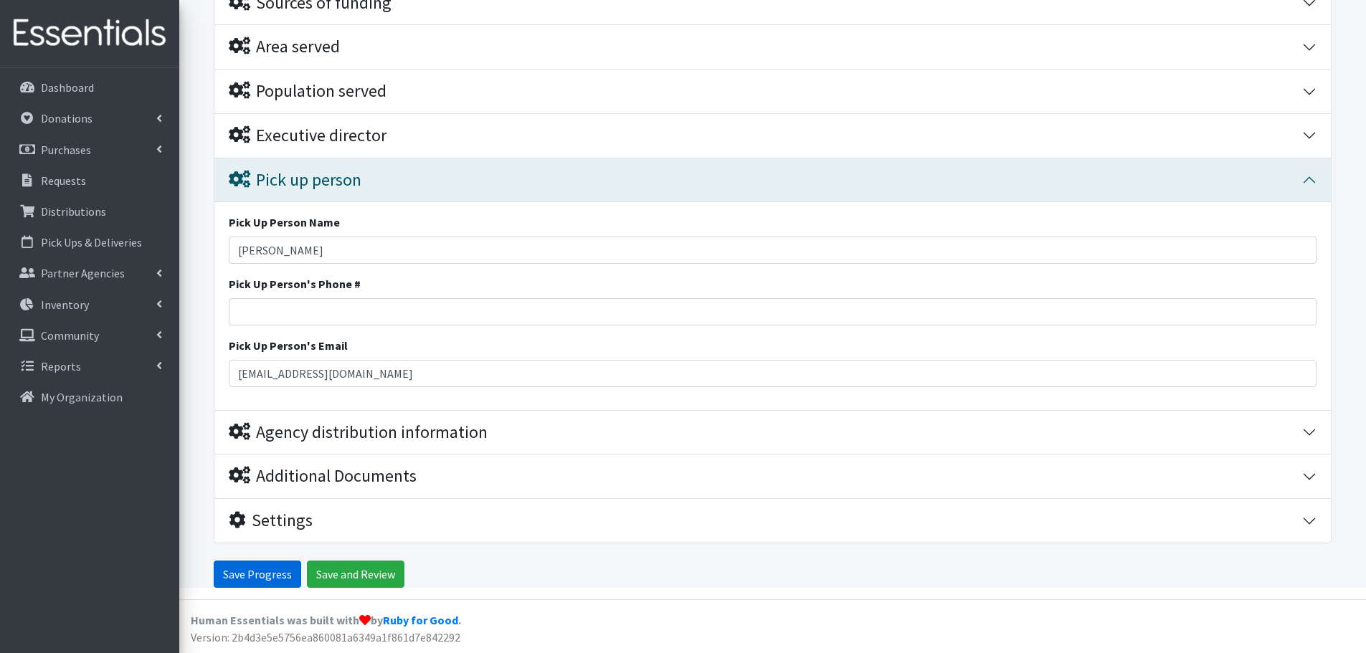
click at [266, 577] on input "Save Progress" at bounding box center [257, 574] width 87 height 27
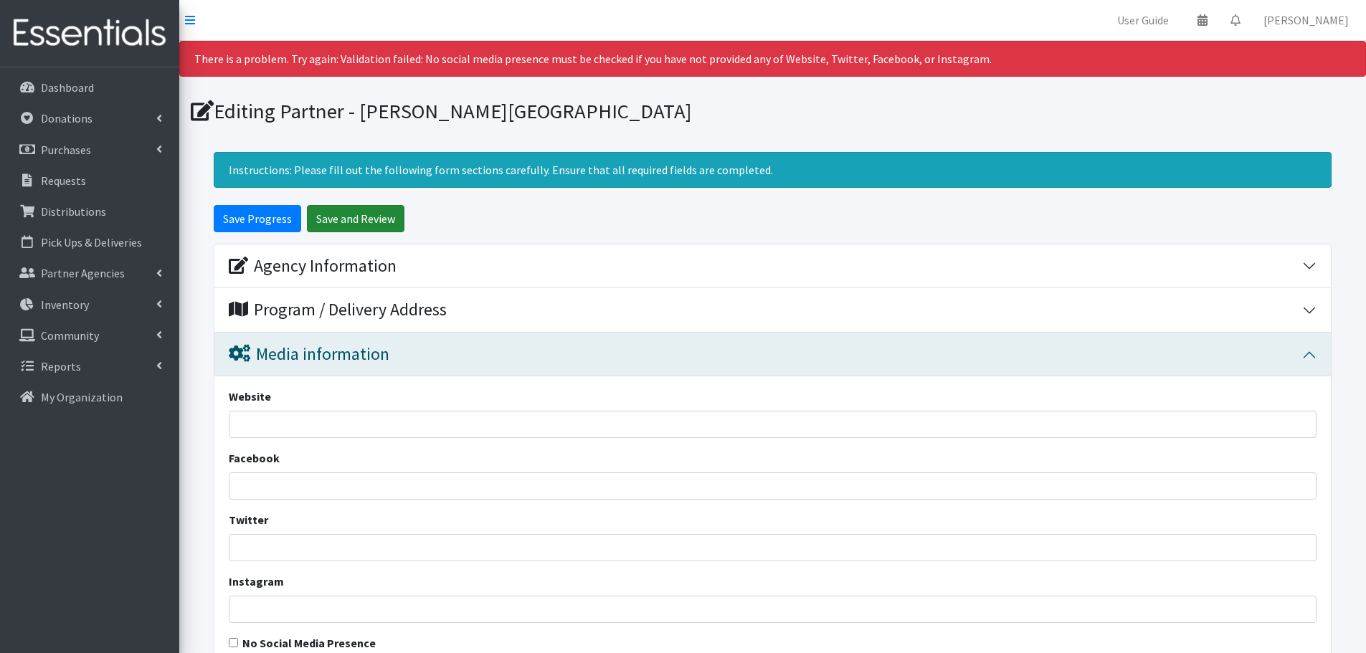
click at [361, 218] on input "Save and Review" at bounding box center [355, 218] width 97 height 27
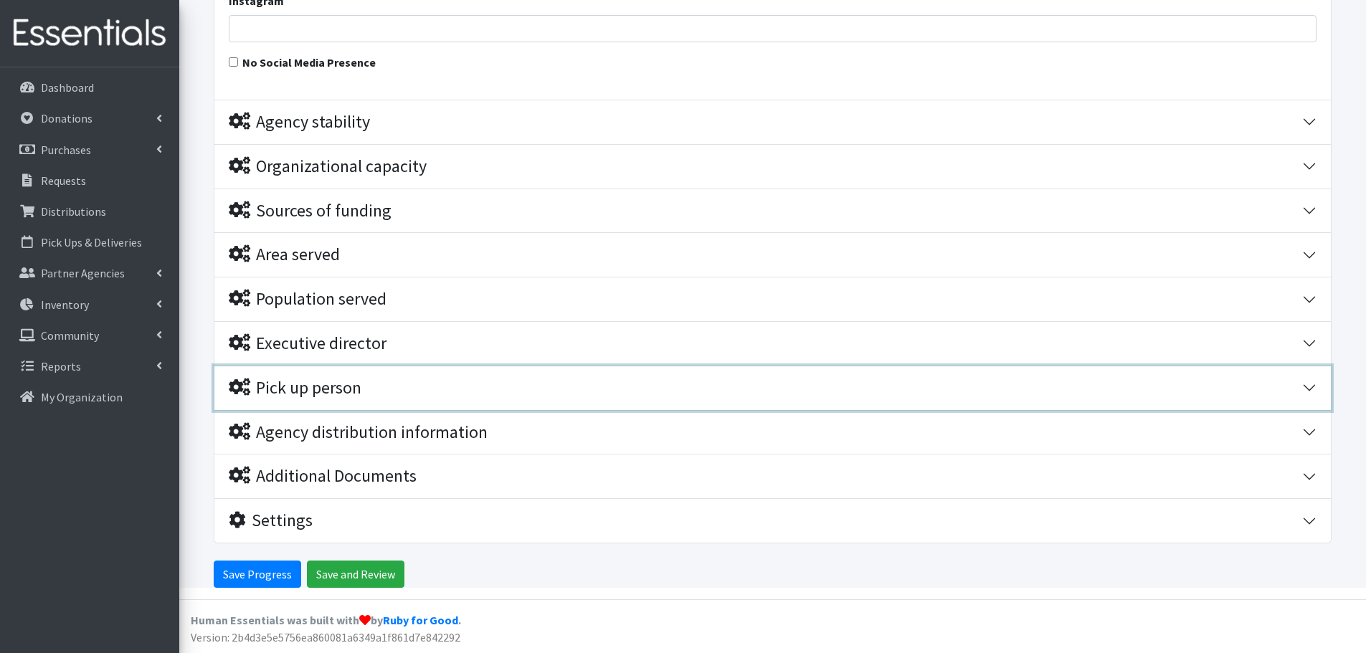
click at [363, 373] on button "Pick up person" at bounding box center [772, 388] width 1116 height 44
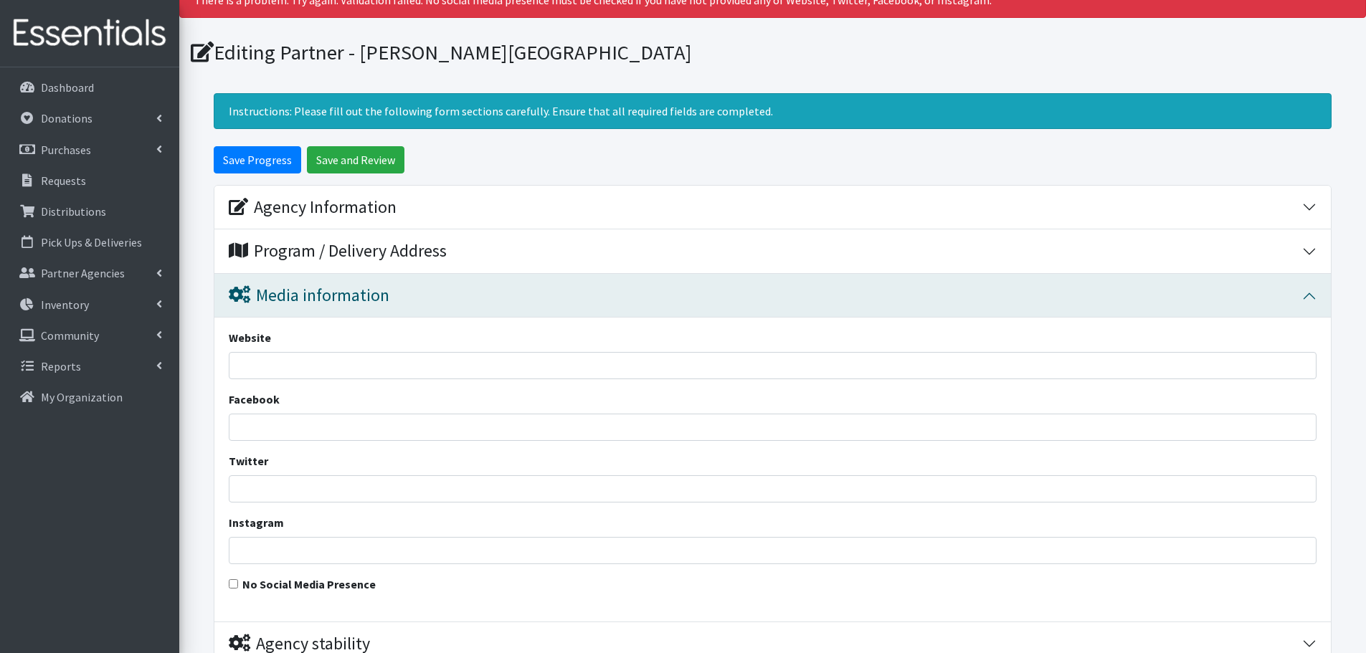
scroll to position [54, 0]
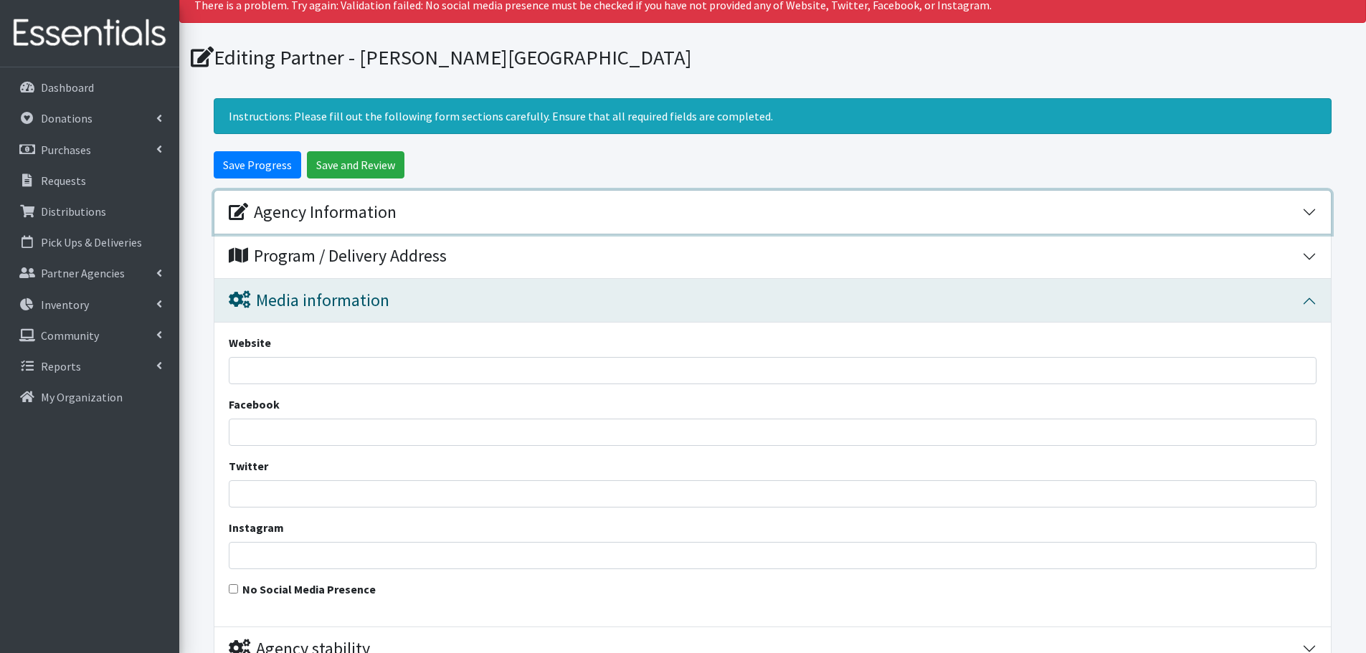
click at [386, 219] on div "Agency Information" at bounding box center [313, 212] width 168 height 21
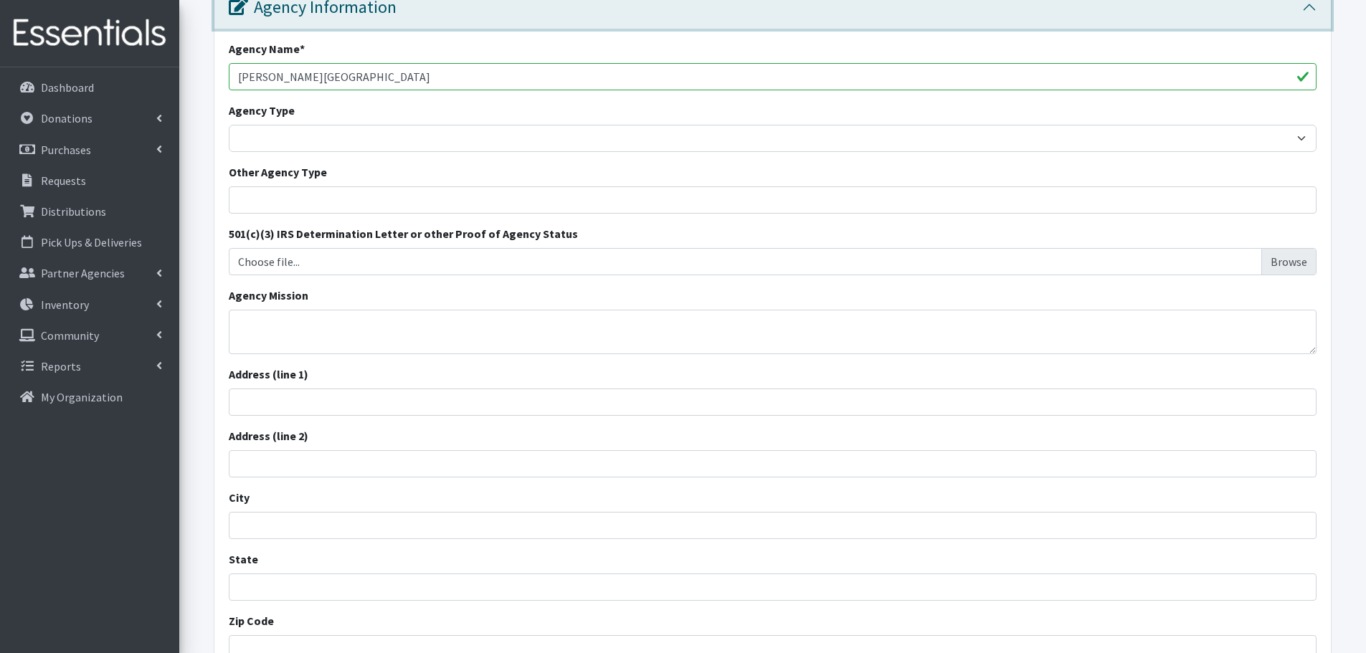
scroll to position [287, 0]
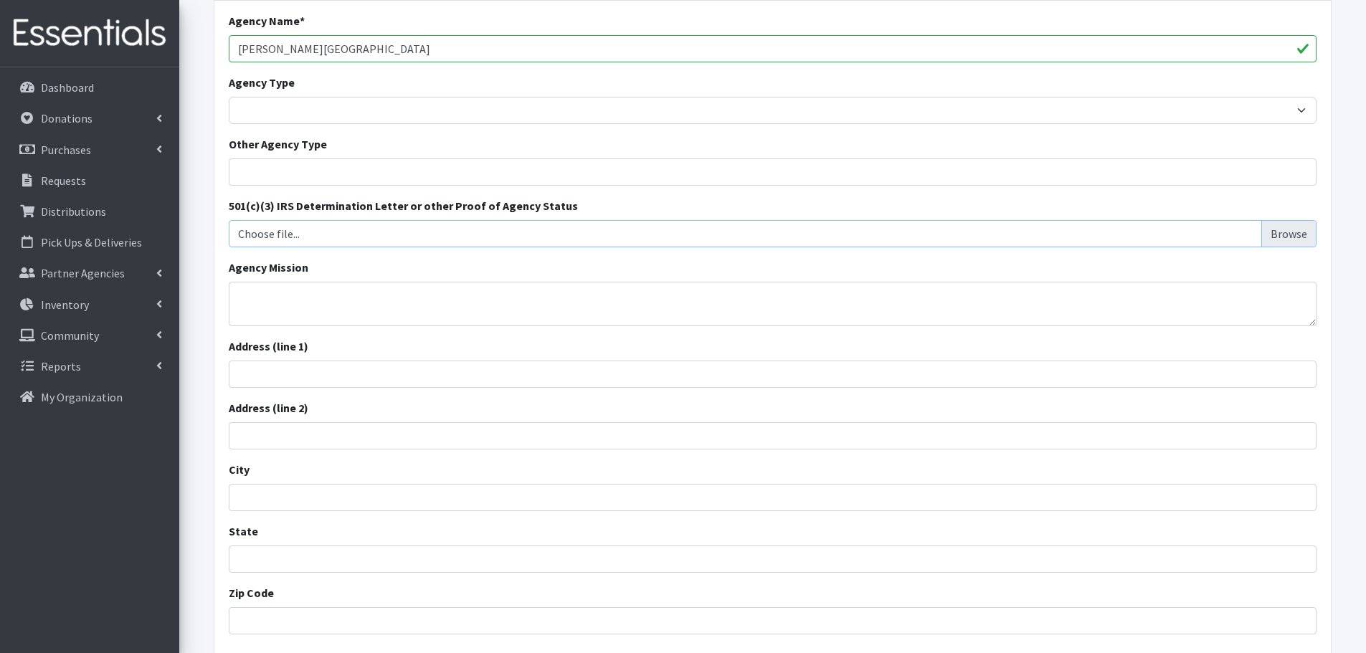
click at [422, 227] on input "Choose file..." at bounding box center [772, 233] width 1077 height 27
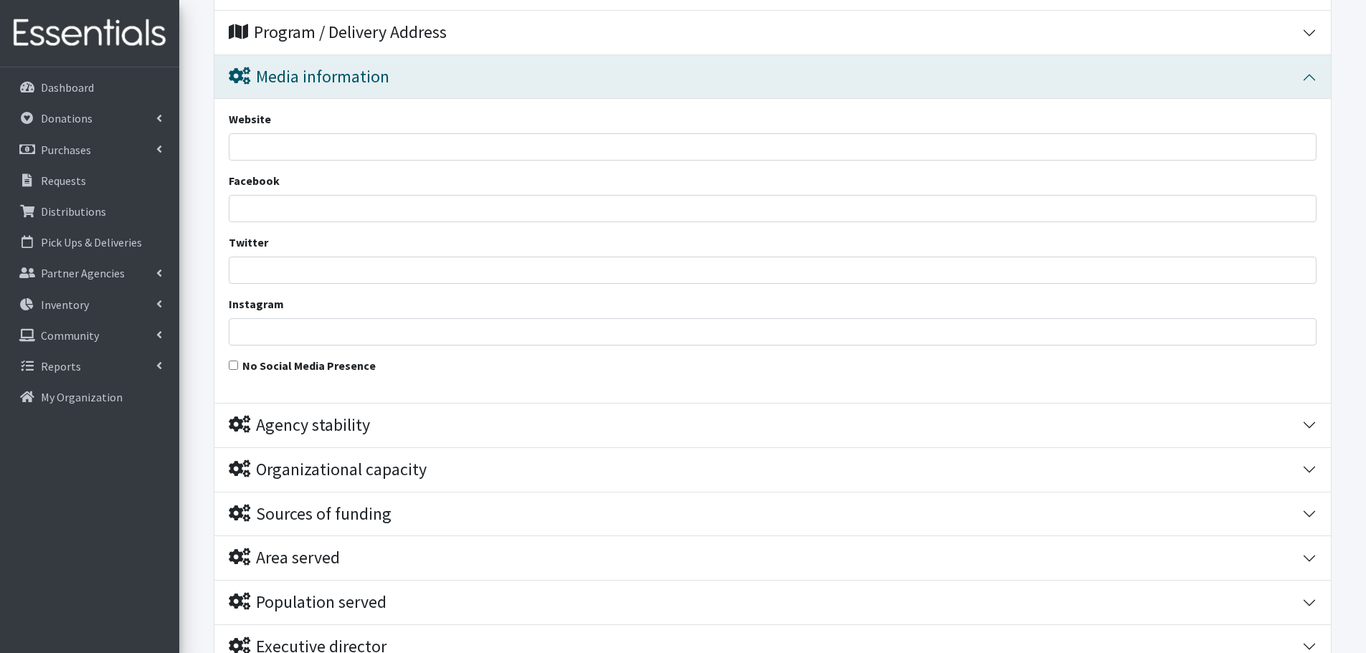
scroll to position [968, 0]
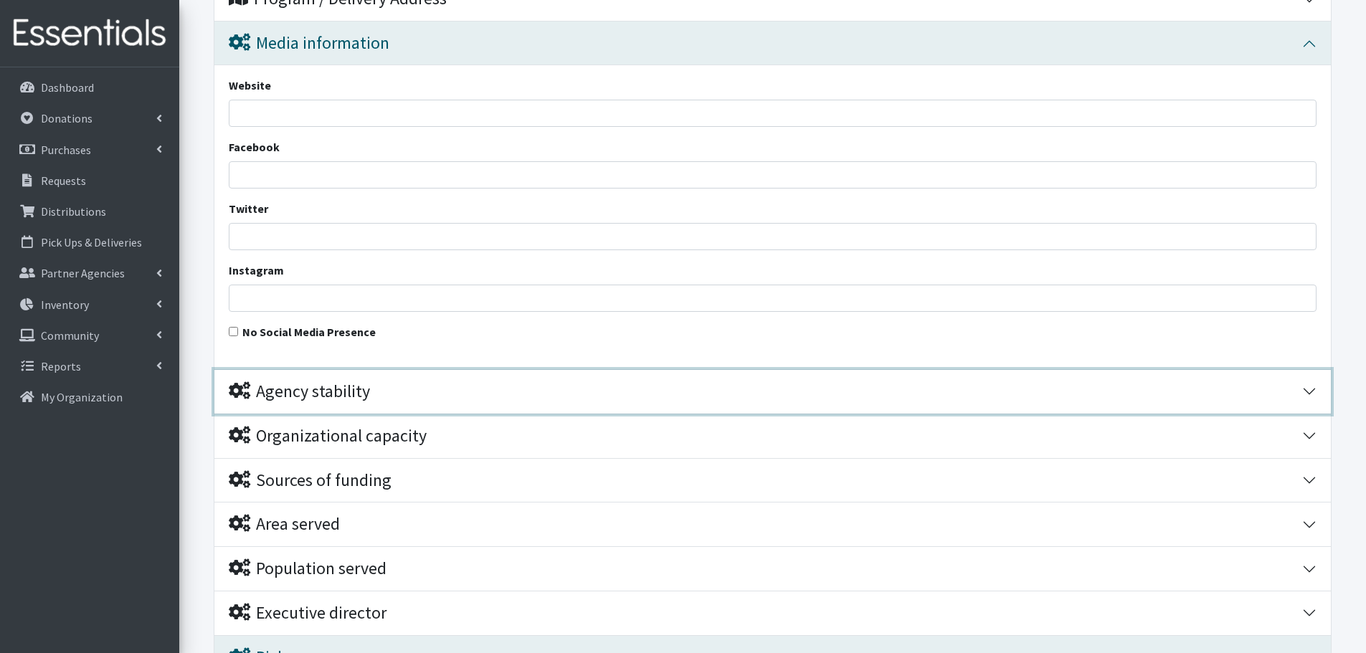
click at [337, 392] on div "Agency stability" at bounding box center [299, 391] width 141 height 21
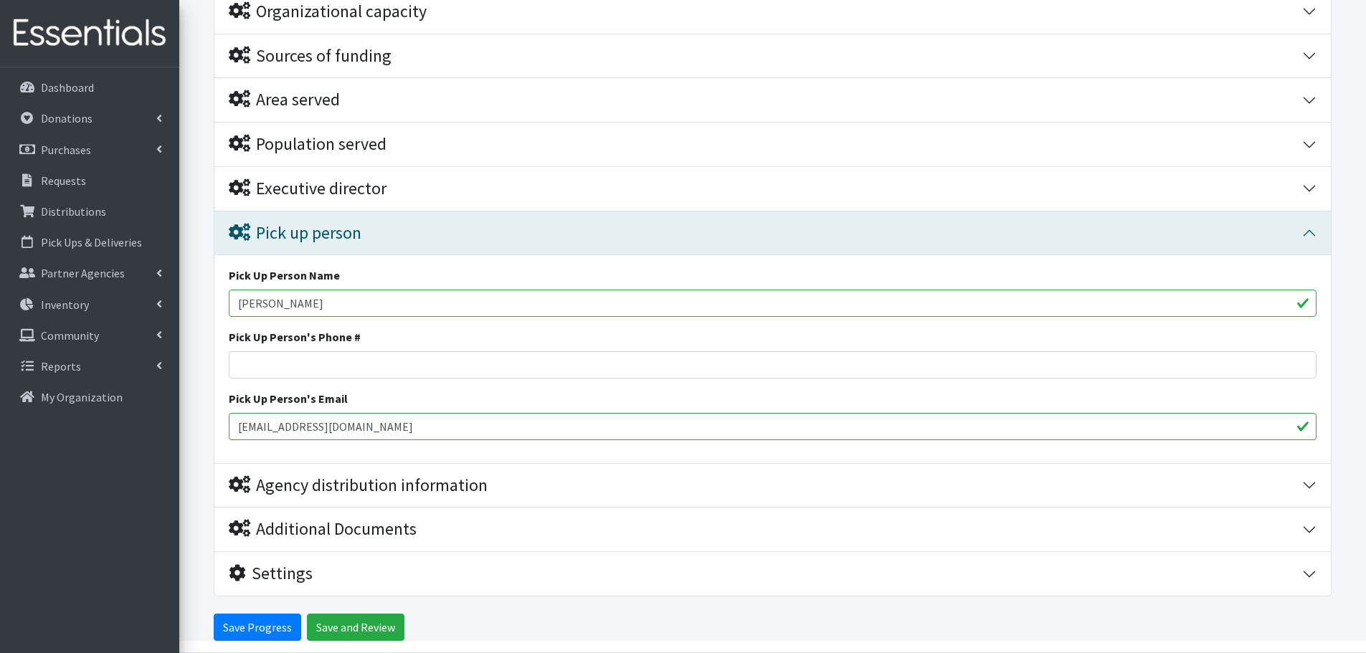
scroll to position [2218, 0]
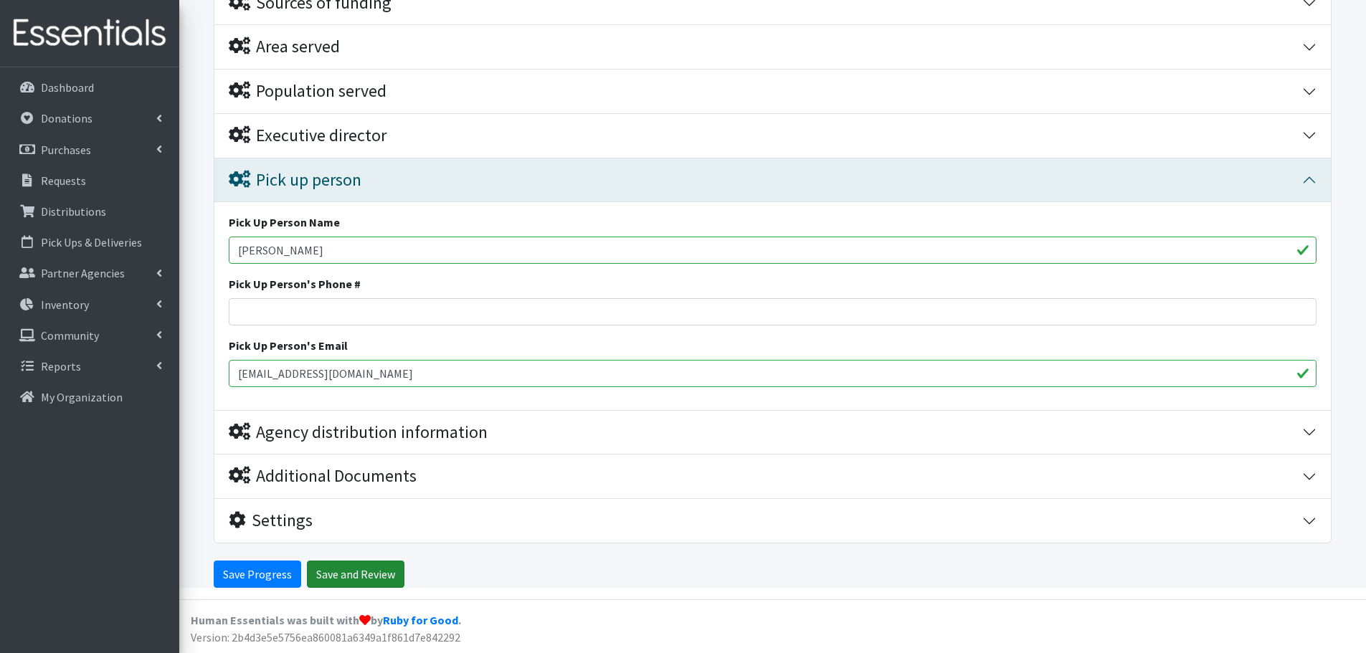
click at [326, 576] on input "Save and Review" at bounding box center [355, 574] width 97 height 27
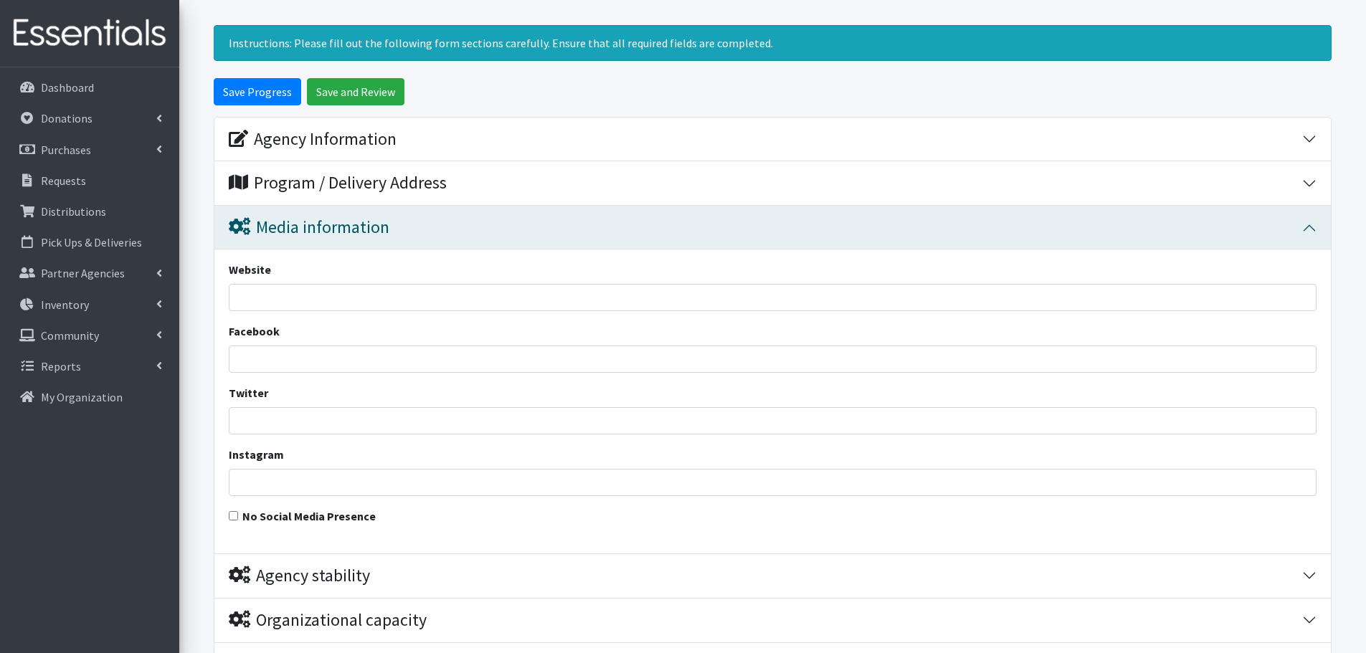
scroll to position [143, 0]
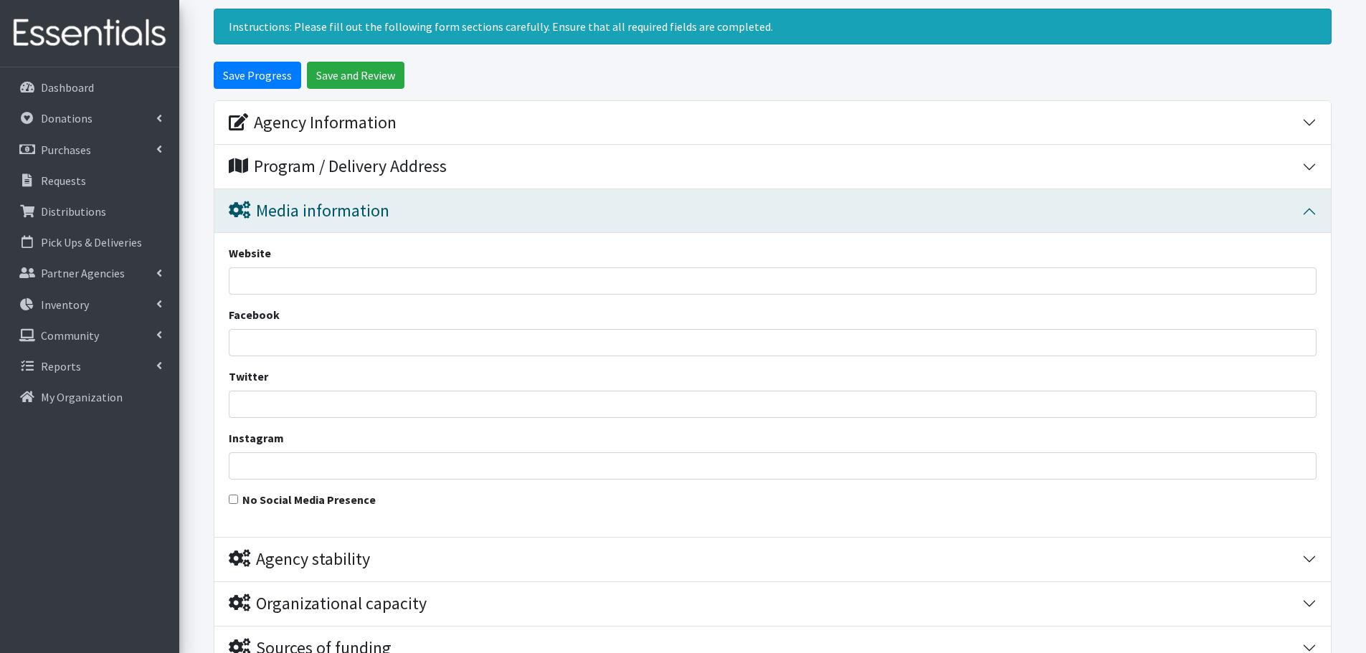
click at [235, 504] on div "No Social Media Presence" at bounding box center [772, 502] width 1087 height 23
click at [231, 501] on input "No Social Media Presence" at bounding box center [233, 499] width 9 height 9
checkbox input "true"
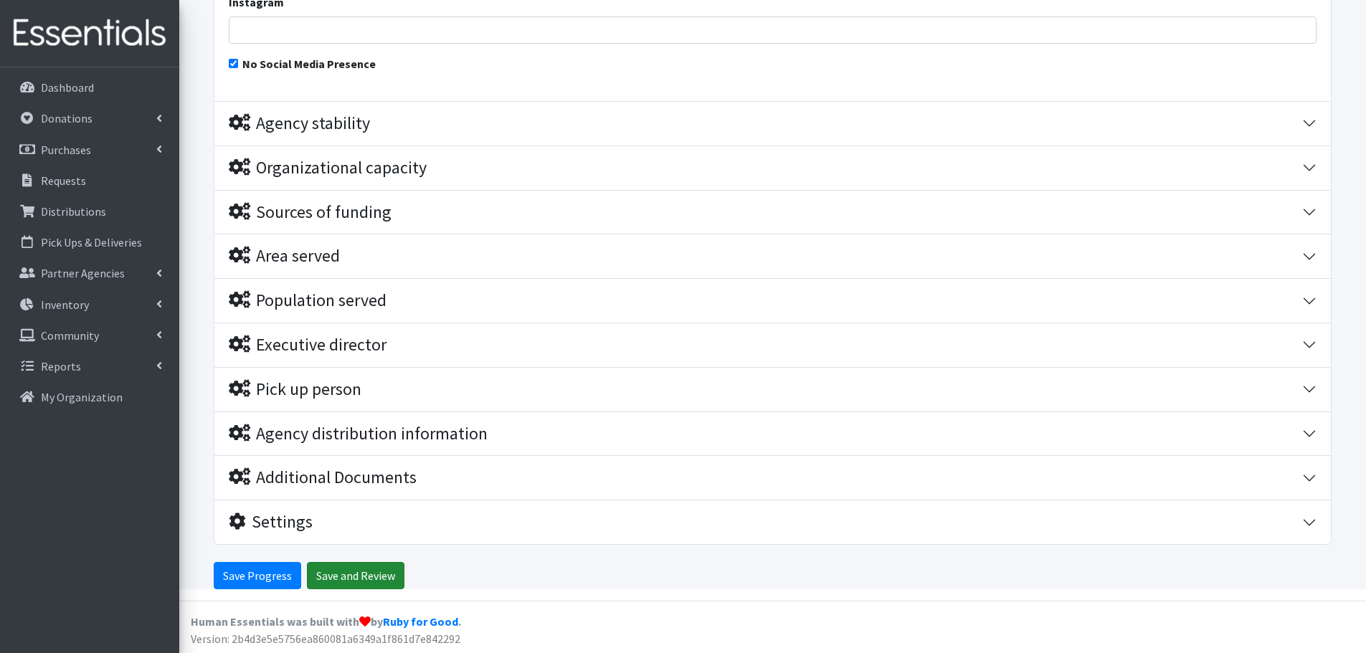
scroll to position [581, 0]
click at [361, 573] on input "Save and Review" at bounding box center [355, 574] width 97 height 27
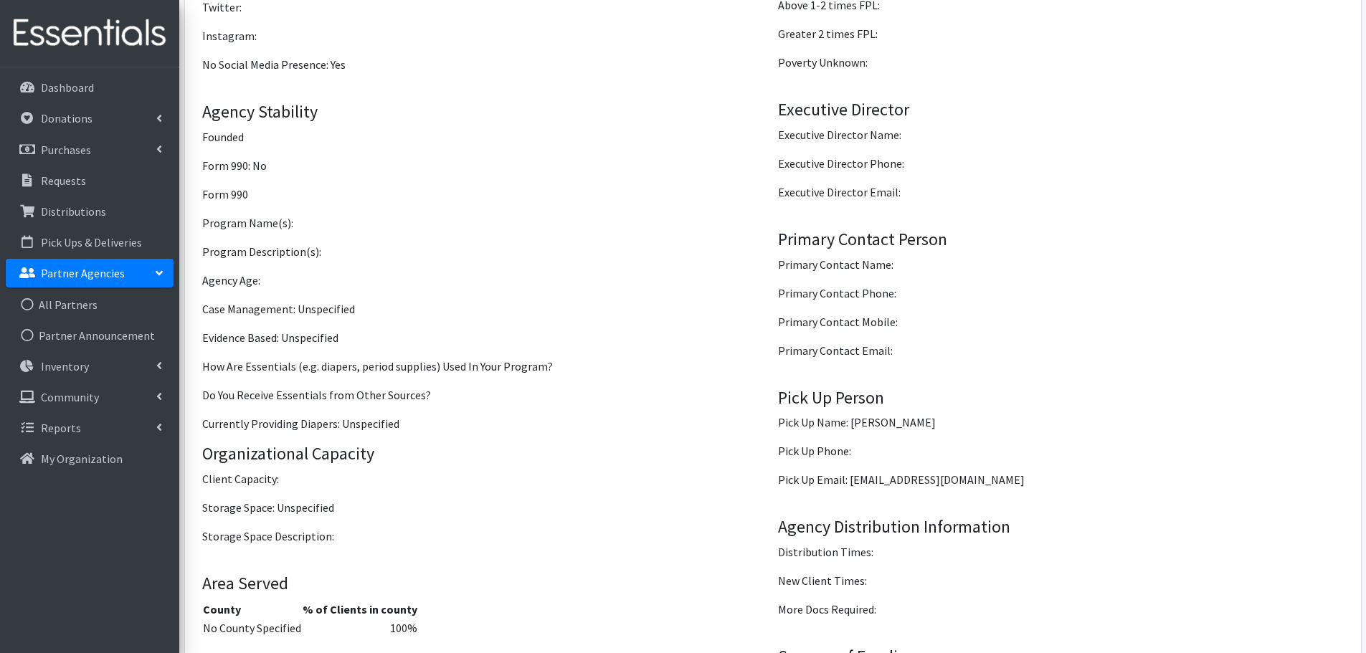
scroll to position [1248, 0]
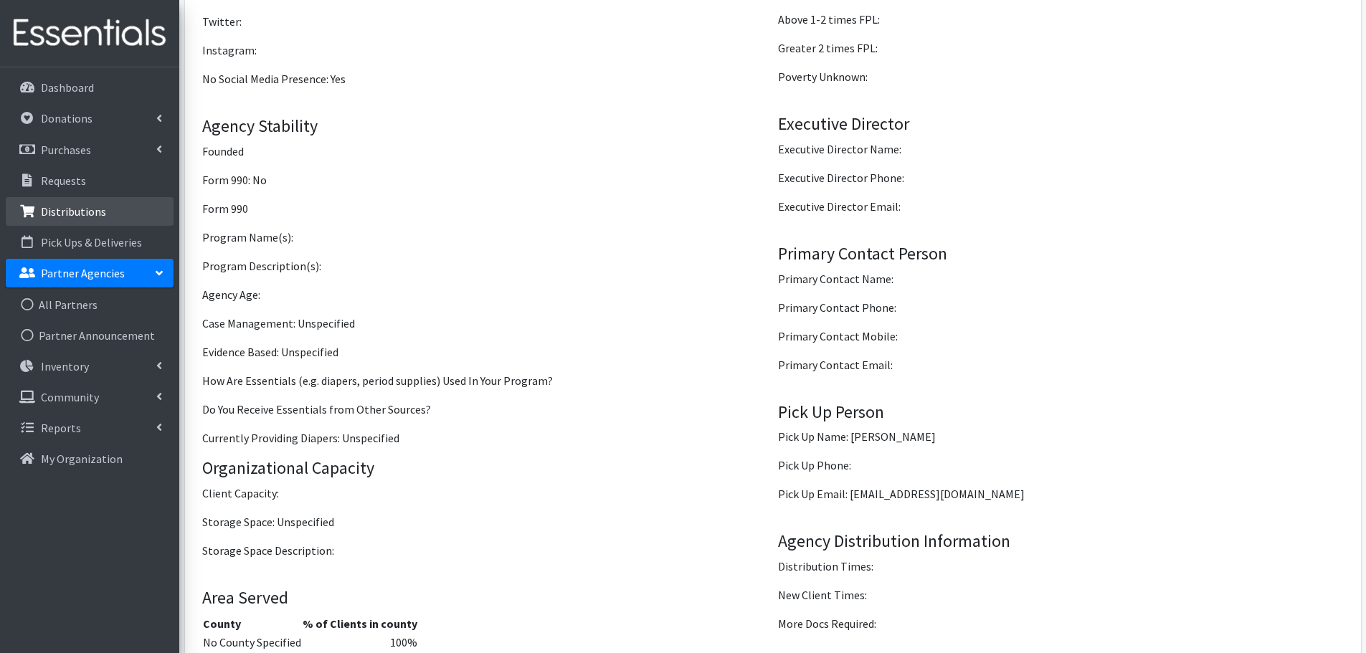
click at [82, 203] on link "Distributions" at bounding box center [90, 211] width 168 height 29
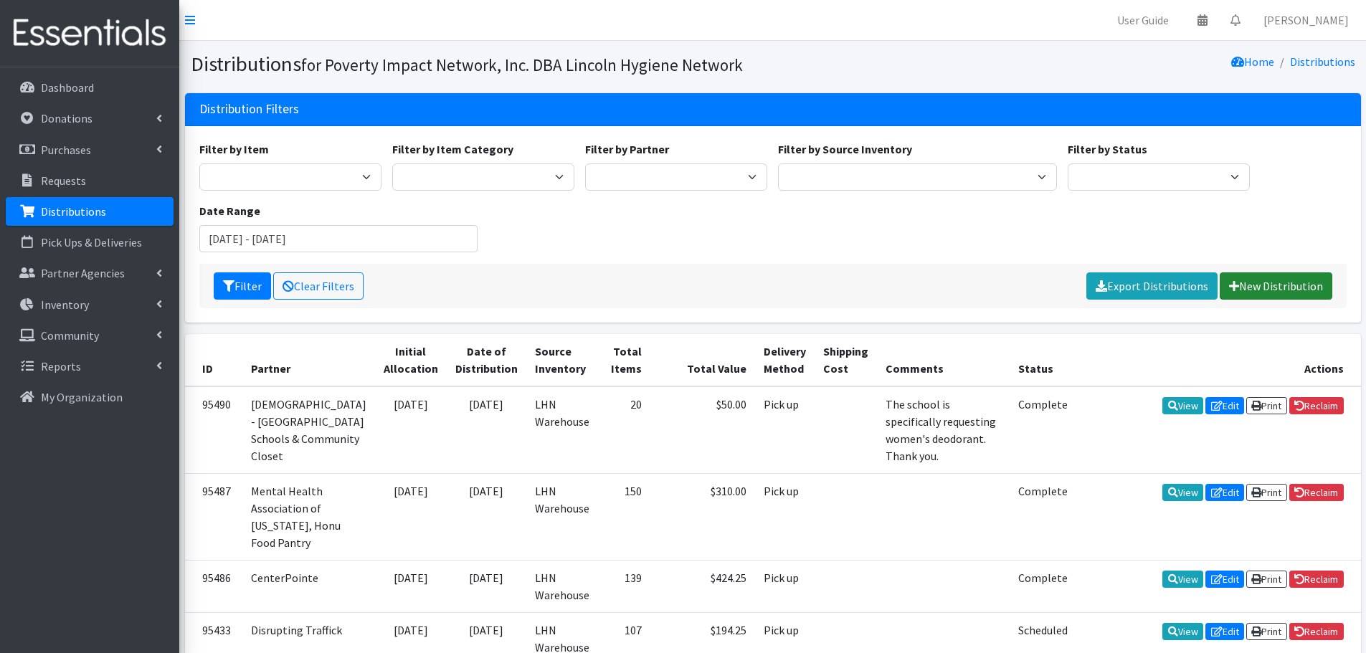
click at [1274, 282] on link "New Distribution" at bounding box center [1275, 285] width 113 height 27
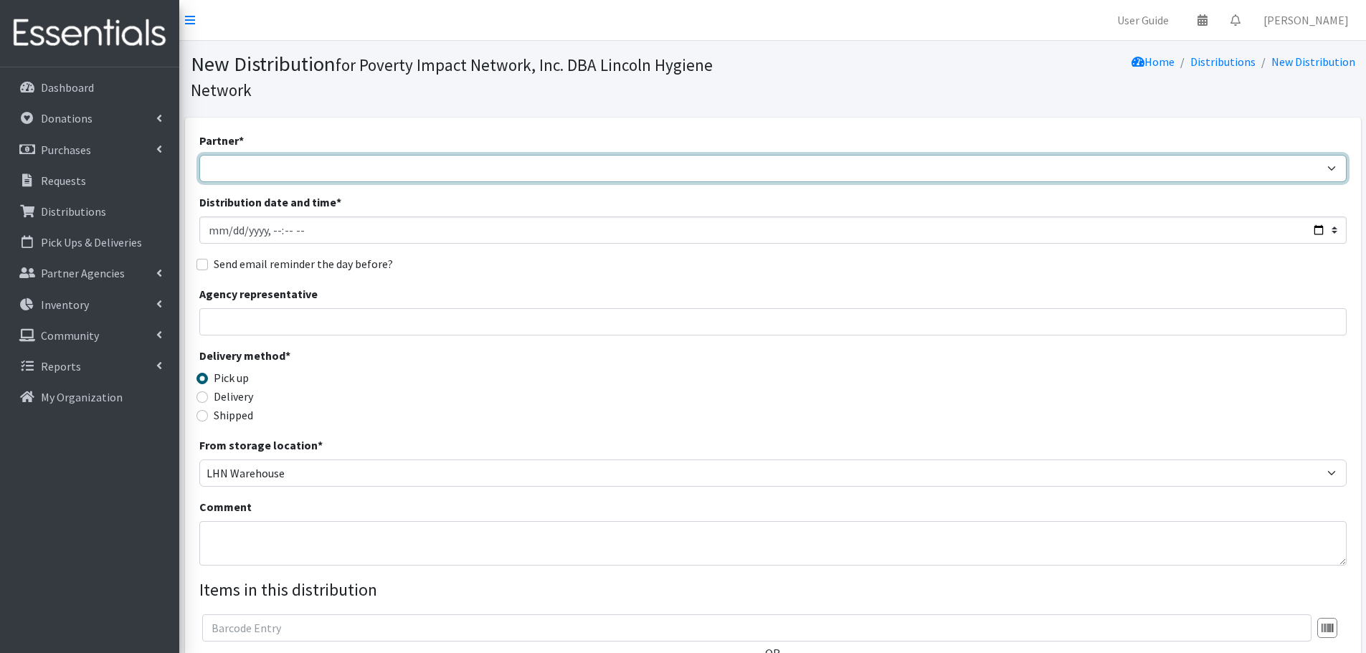
click at [504, 160] on select "1HumanRace American Job Center Antelope Park Church of the Brethren Asian Commu…" at bounding box center [772, 168] width 1147 height 27
select select "8069"
click at [199, 155] on select "1HumanRace American Job Center Antelope Park Church of the Brethren Asian Commu…" at bounding box center [772, 168] width 1147 height 27
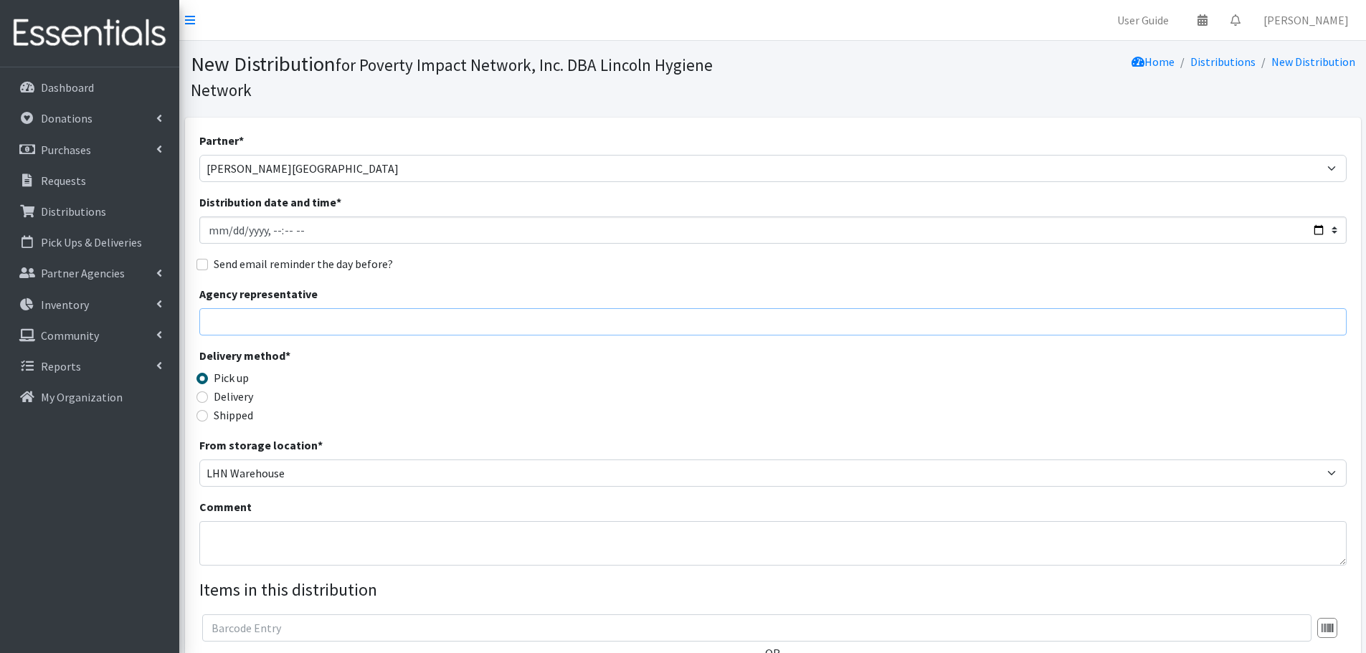
click at [299, 317] on input "Agency representative" at bounding box center [772, 321] width 1147 height 27
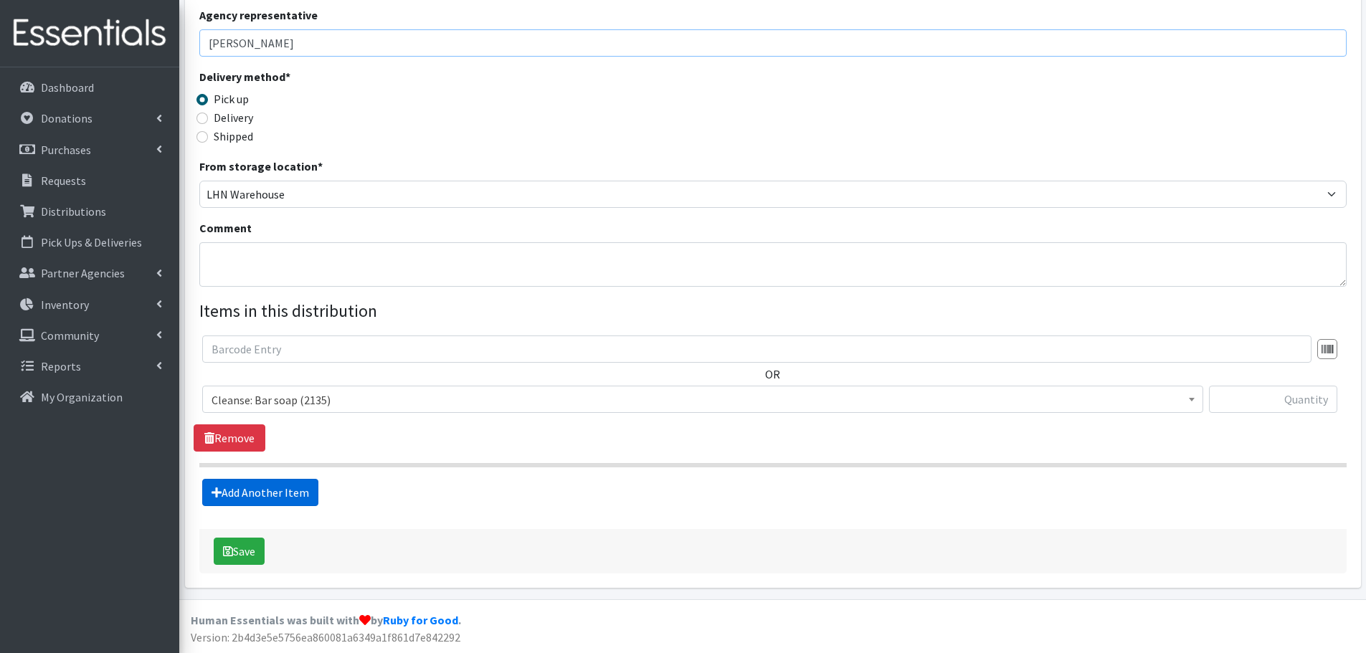
type input "Becky Tegeler"
click at [280, 495] on link "Add Another Item" at bounding box center [260, 492] width 116 height 27
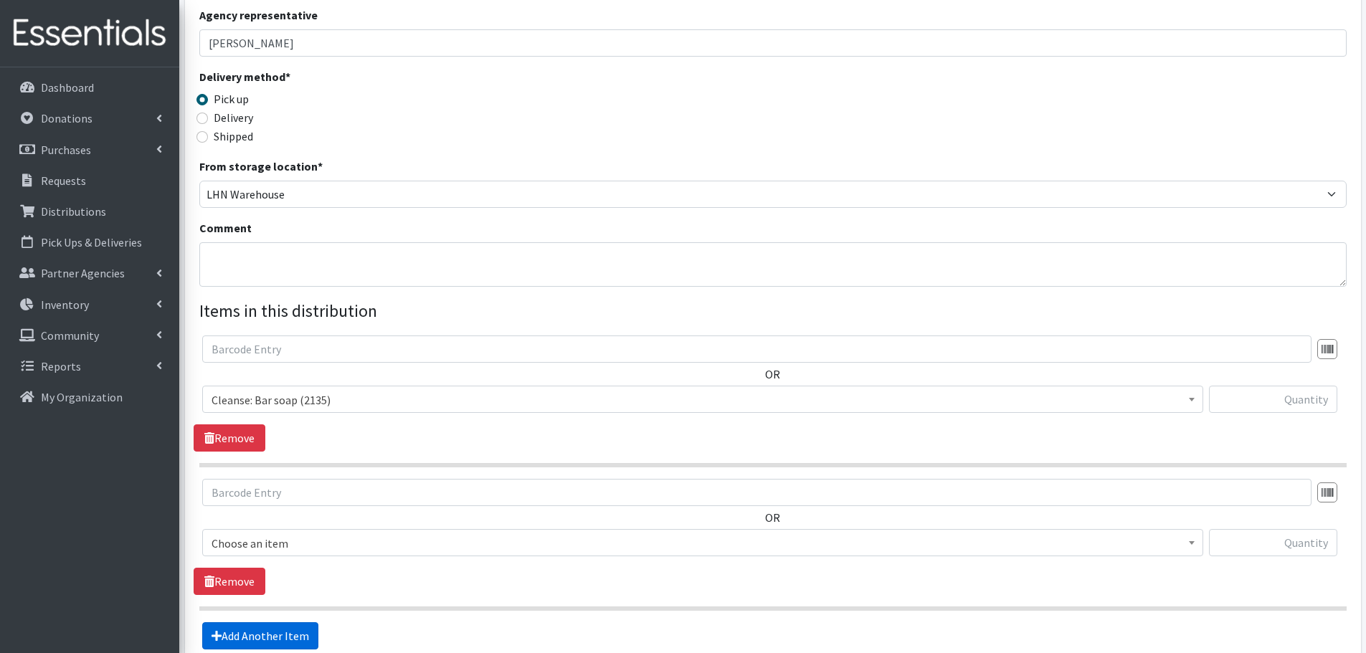
scroll to position [422, 0]
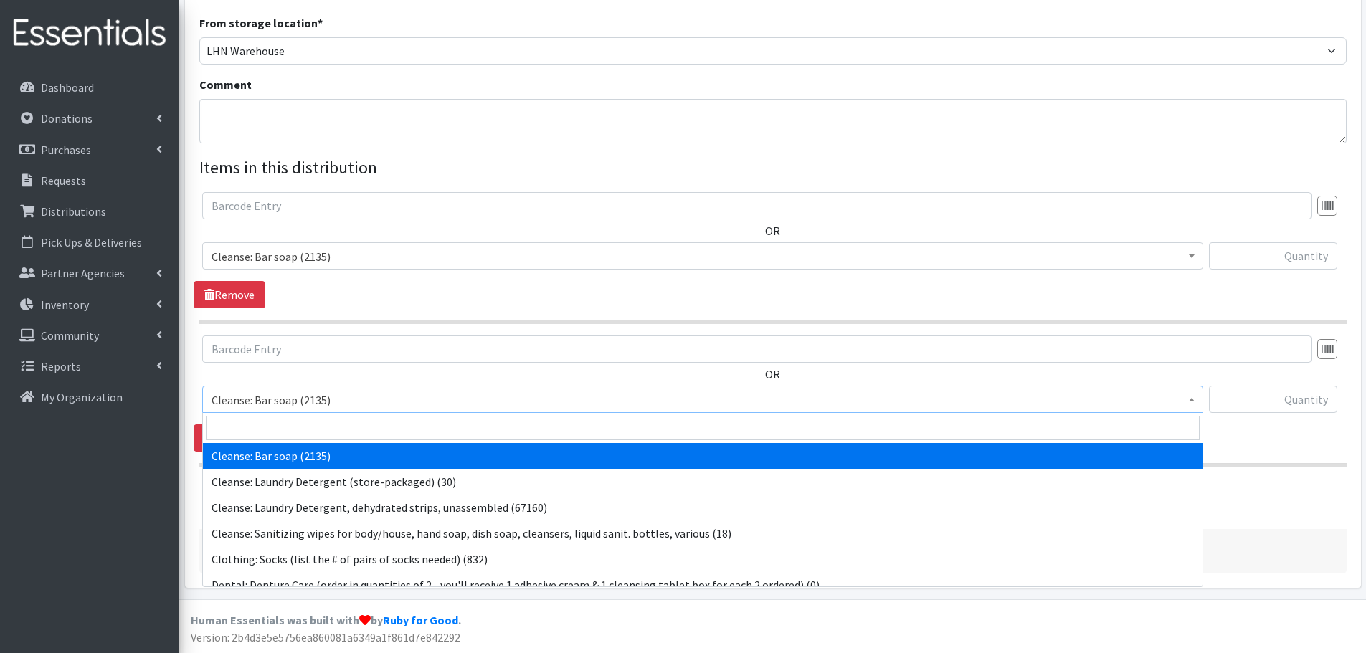
click at [449, 402] on span "Cleanse: Bar soap (2135)" at bounding box center [702, 400] width 982 height 20
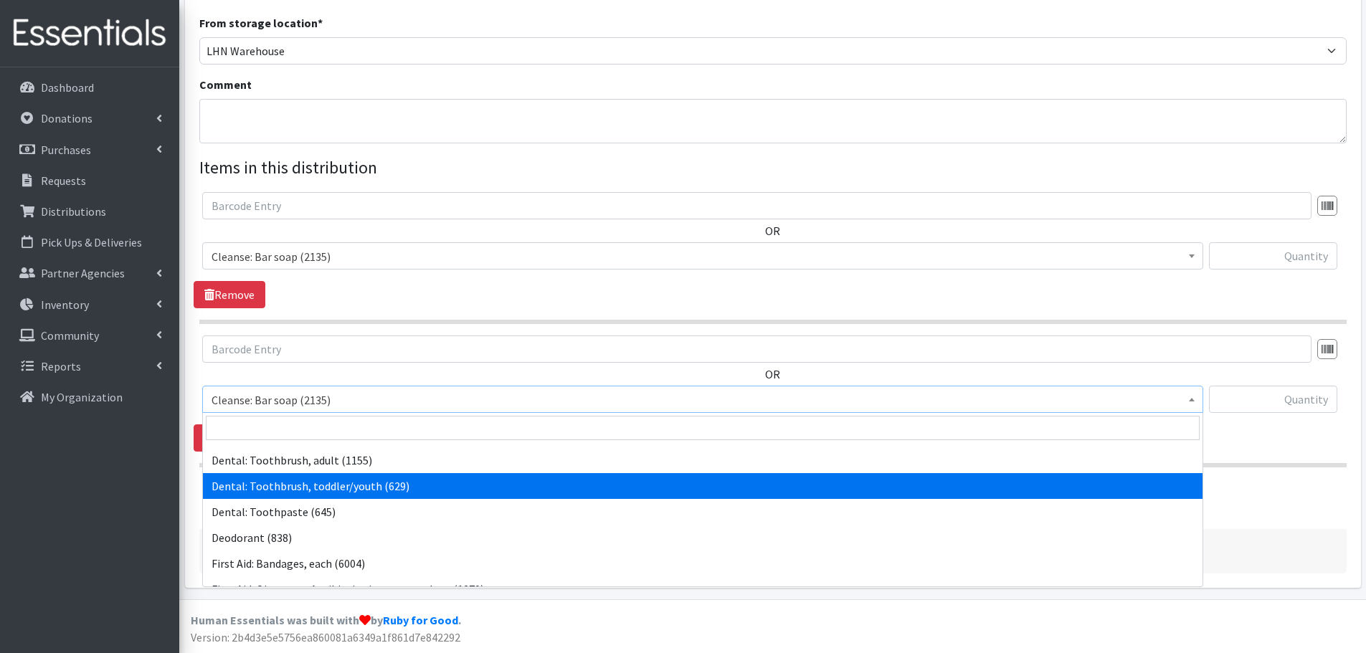
scroll to position [179, 0]
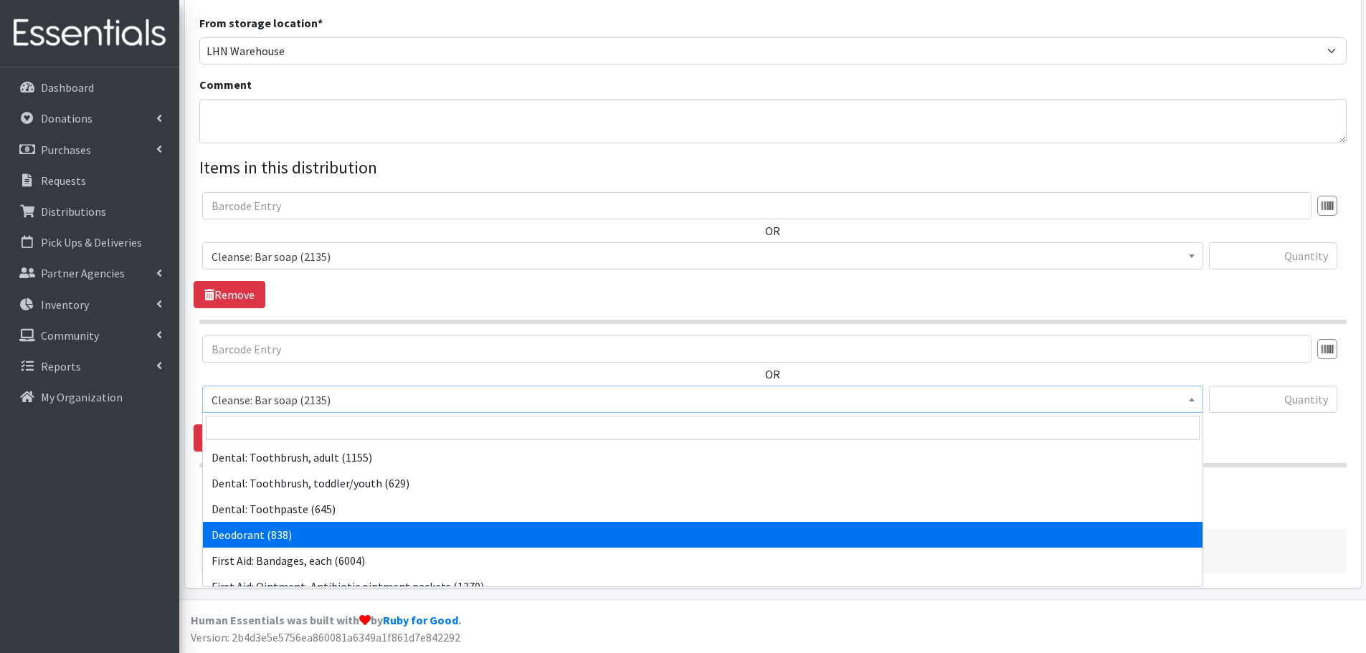
select select "12011"
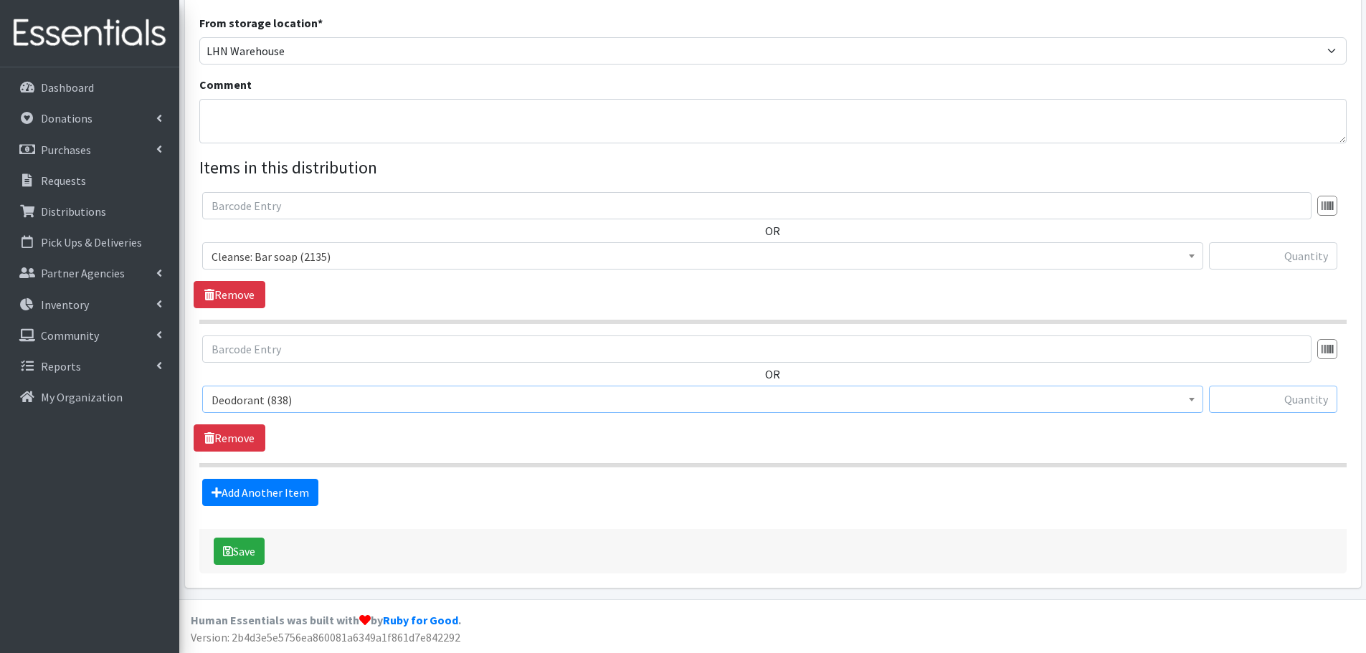
click at [1248, 399] on input "text" at bounding box center [1273, 399] width 128 height 27
type input "48"
click at [226, 556] on icon "submit" at bounding box center [228, 550] width 10 height 11
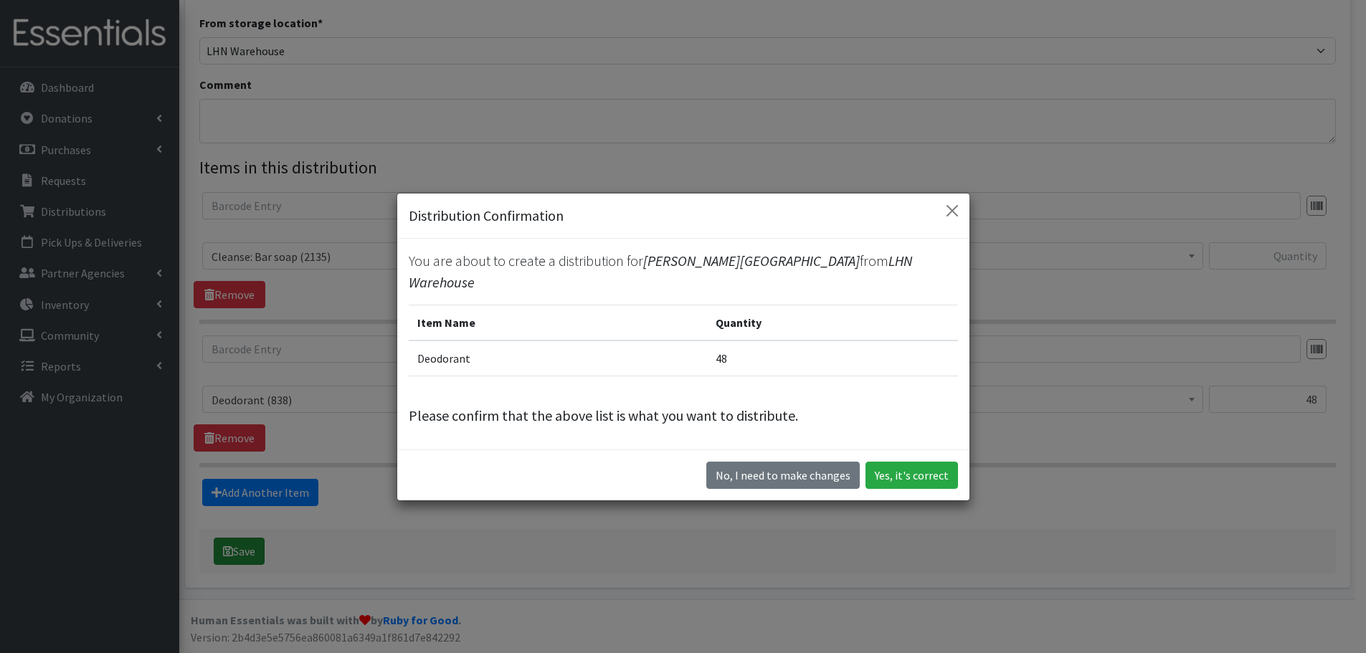
scroll to position [398, 0]
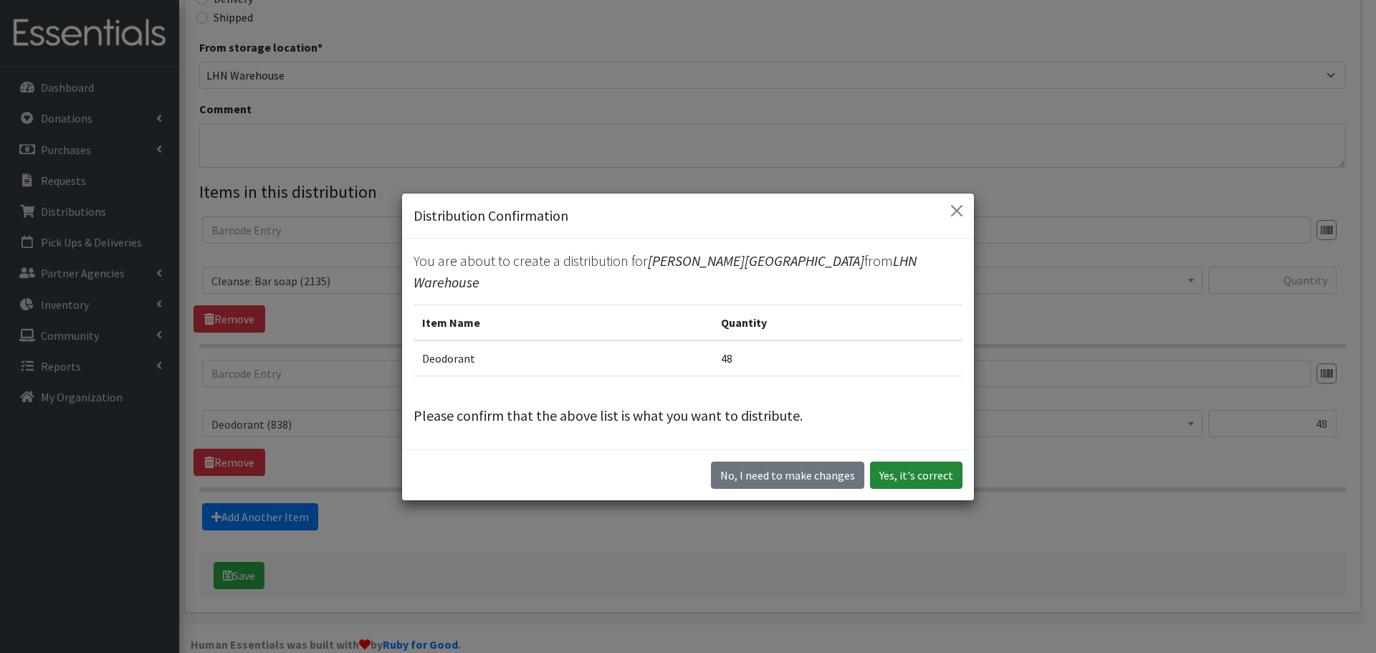
click at [902, 462] on button "Yes, it's correct" at bounding box center [916, 475] width 92 height 27
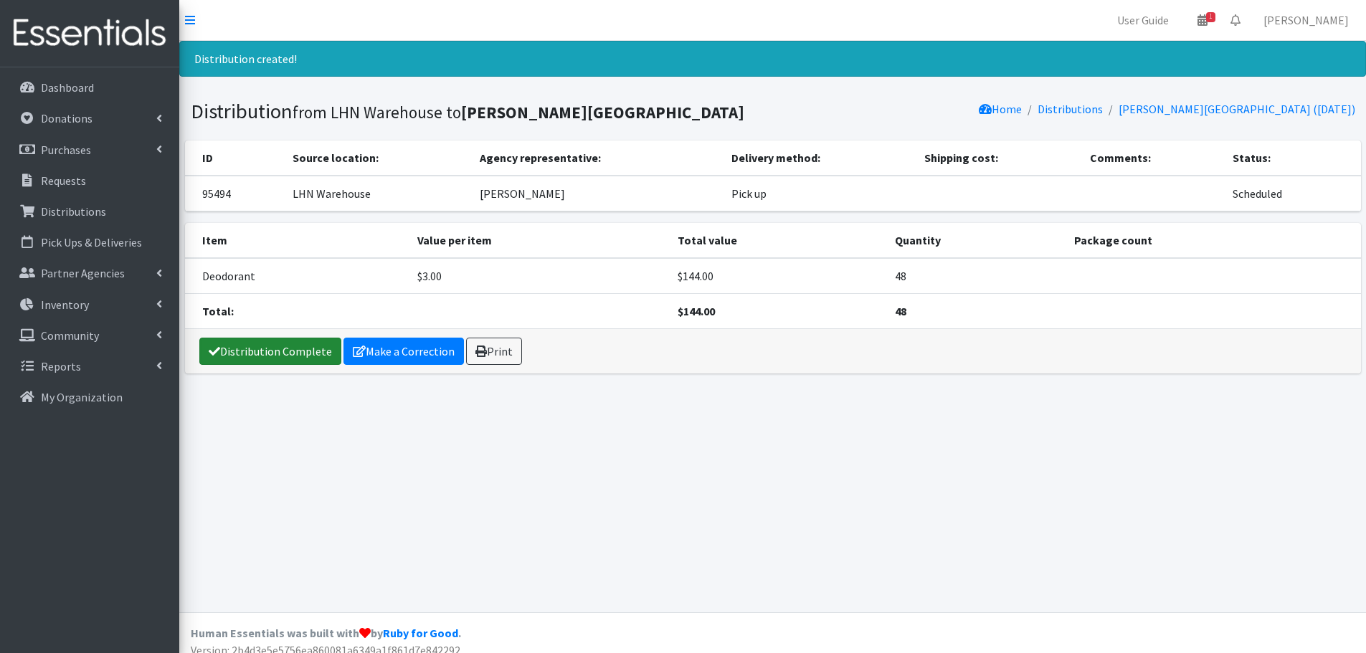
click at [292, 349] on link "Distribution Complete" at bounding box center [270, 351] width 142 height 27
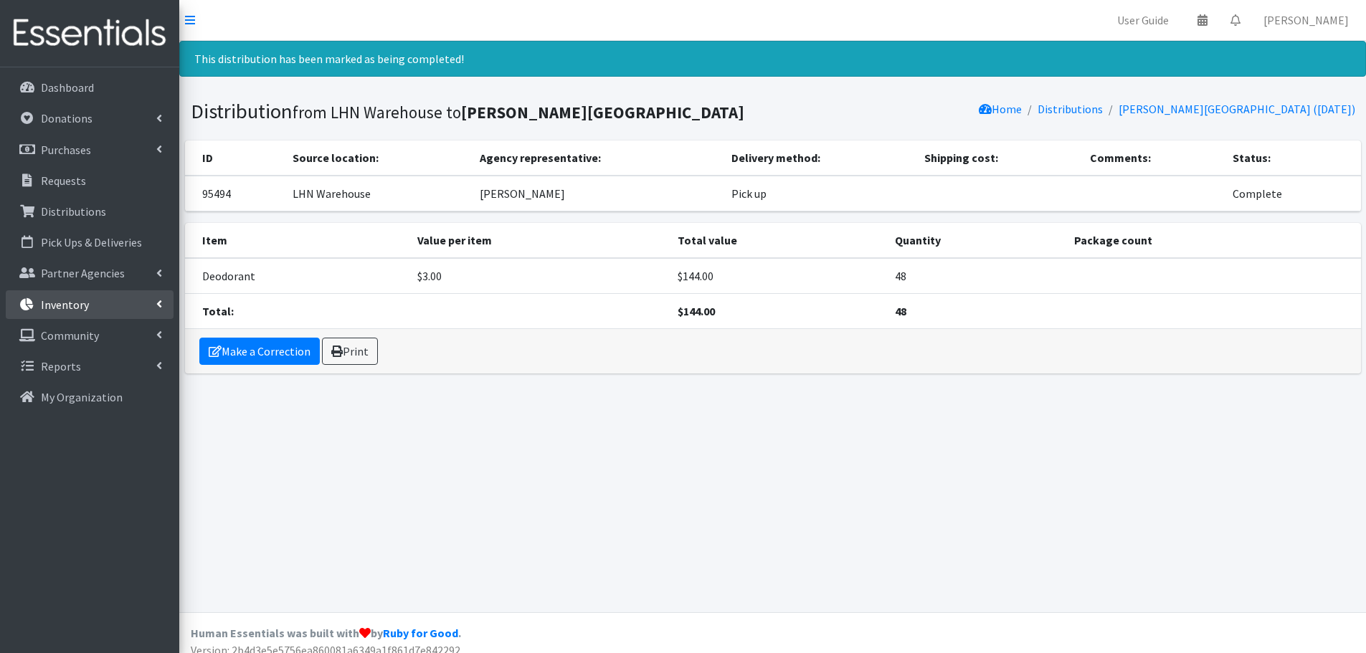
click at [72, 297] on p "Inventory" at bounding box center [65, 304] width 48 height 14
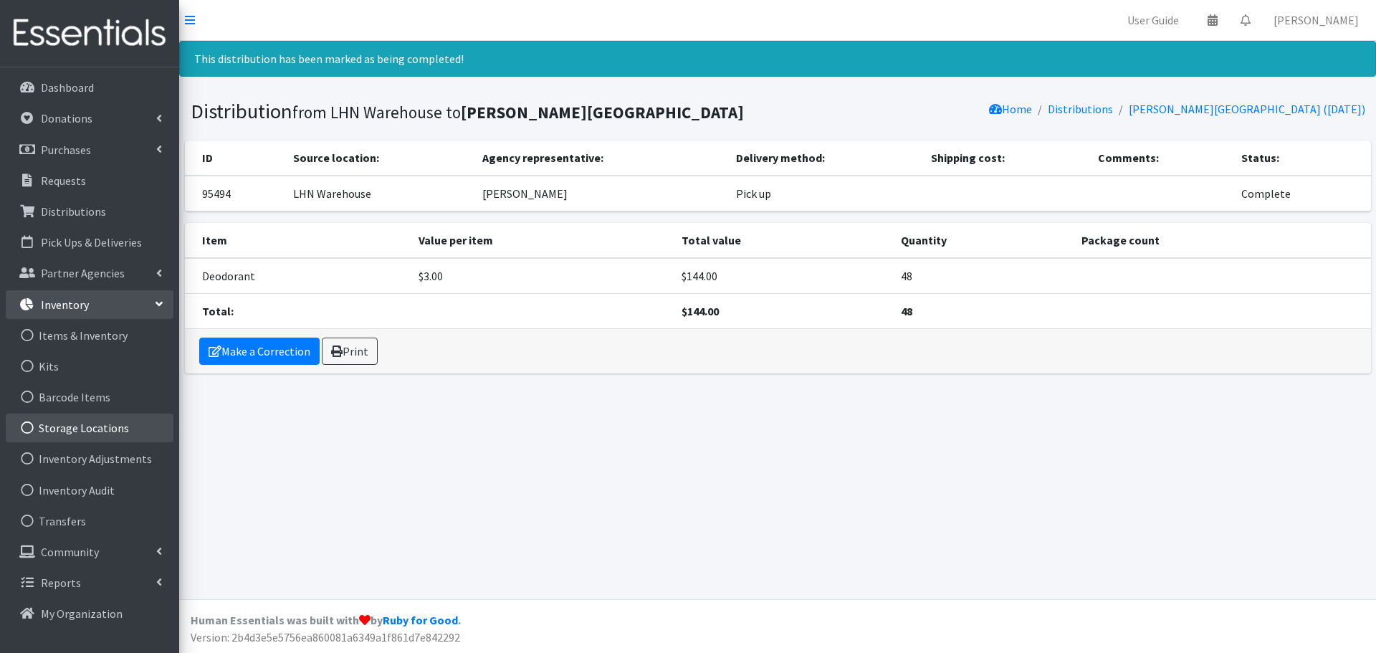
click at [88, 426] on link "Storage Locations" at bounding box center [90, 428] width 168 height 29
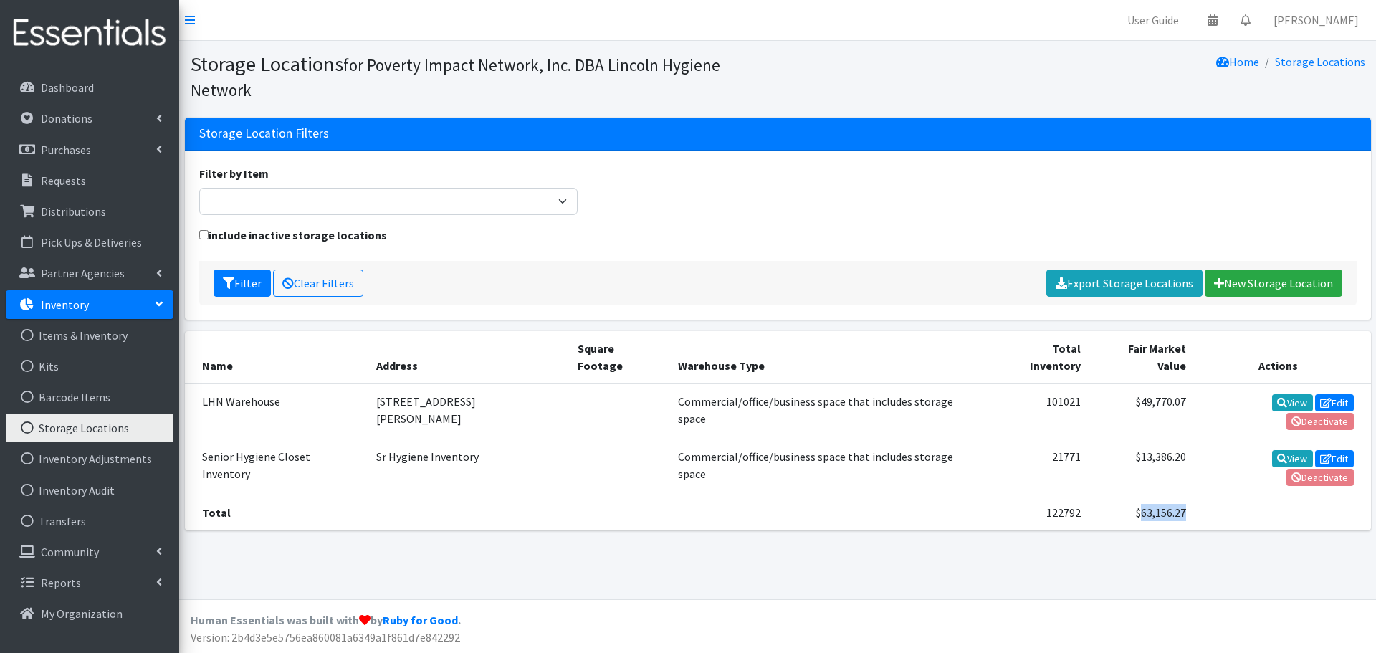
drag, startPoint x: 1186, startPoint y: 456, endPoint x: 1120, endPoint y: 460, distance: 66.8
click at [1120, 495] on tr "Total 122792 $63,156.27" at bounding box center [778, 512] width 1186 height 35
copy tr "63,156.27"
